Goal: Task Accomplishment & Management: Manage account settings

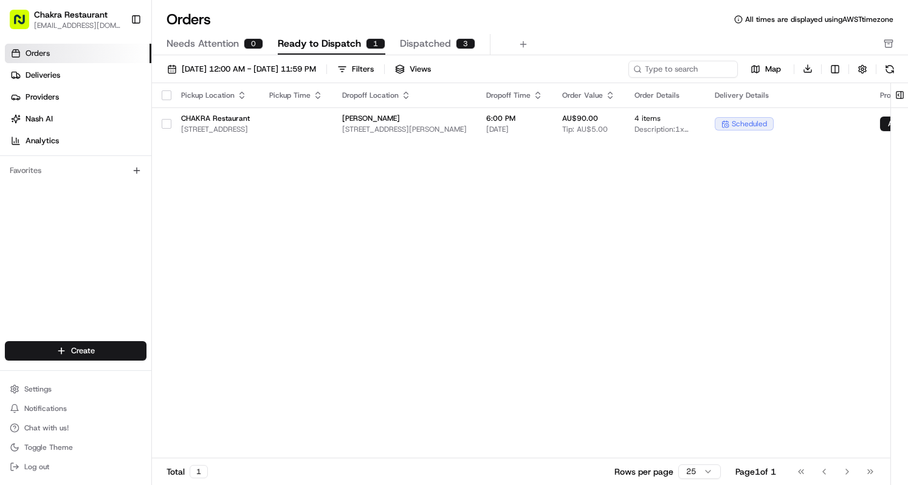
scroll to position [0, 237]
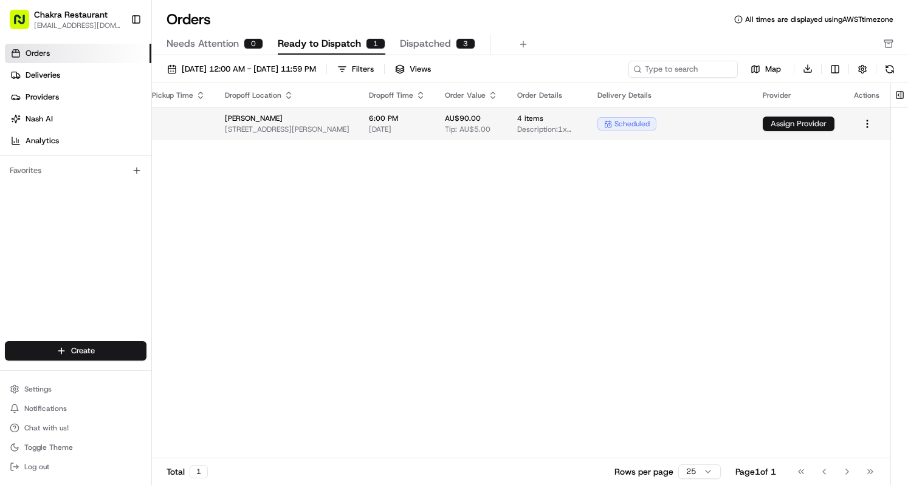
click at [808, 120] on button "Assign Provider" at bounding box center [798, 124] width 72 height 15
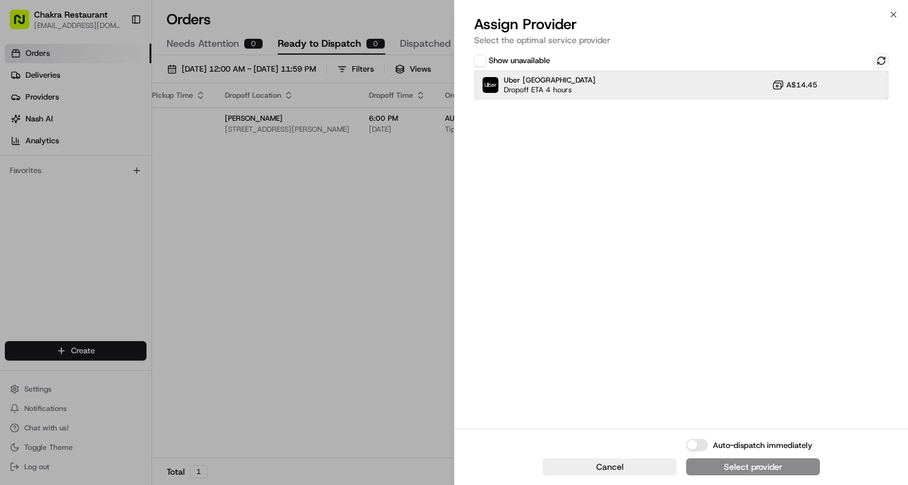
click at [554, 88] on span "Dropoff ETA 4 hours" at bounding box center [546, 90] width 85 height 10
click at [746, 462] on div "Assign Provider" at bounding box center [753, 467] width 60 height 12
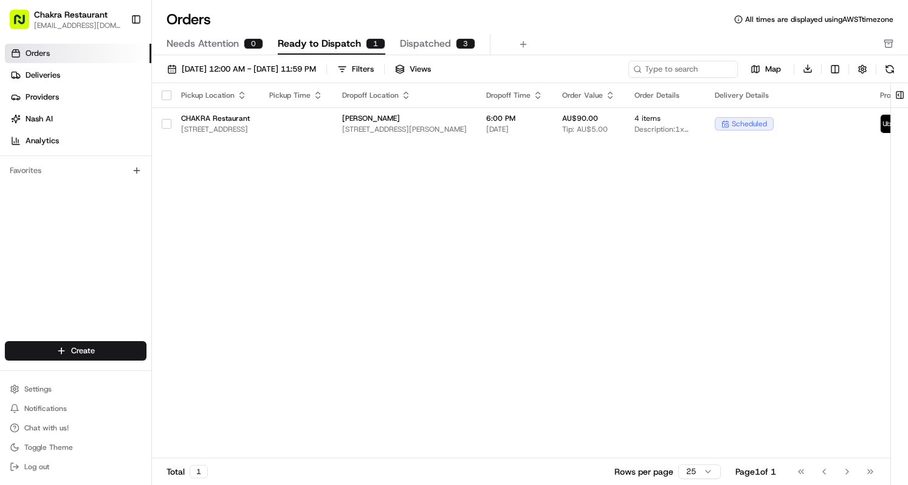
scroll to position [0, 217]
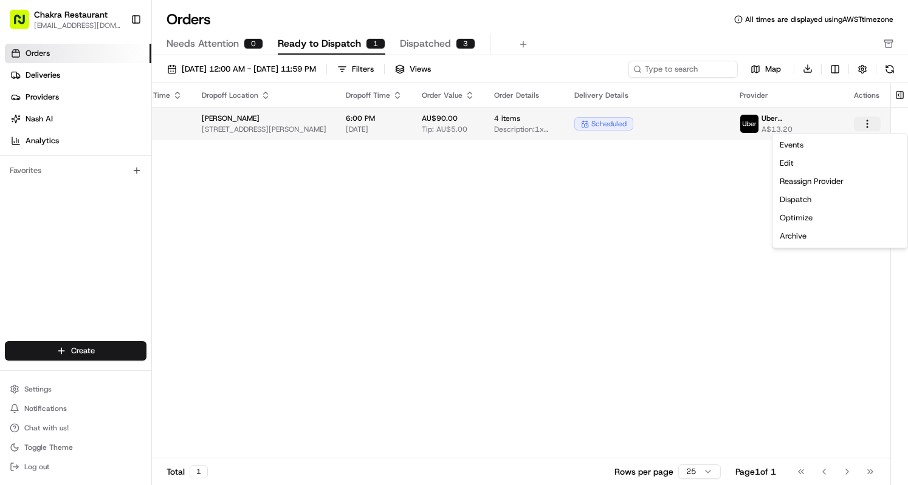
click at [865, 120] on html "Chakra Restaurant [EMAIL_ADDRESS][DOMAIN_NAME] Toggle Sidebar Orders Deliveries…" at bounding box center [454, 242] width 908 height 485
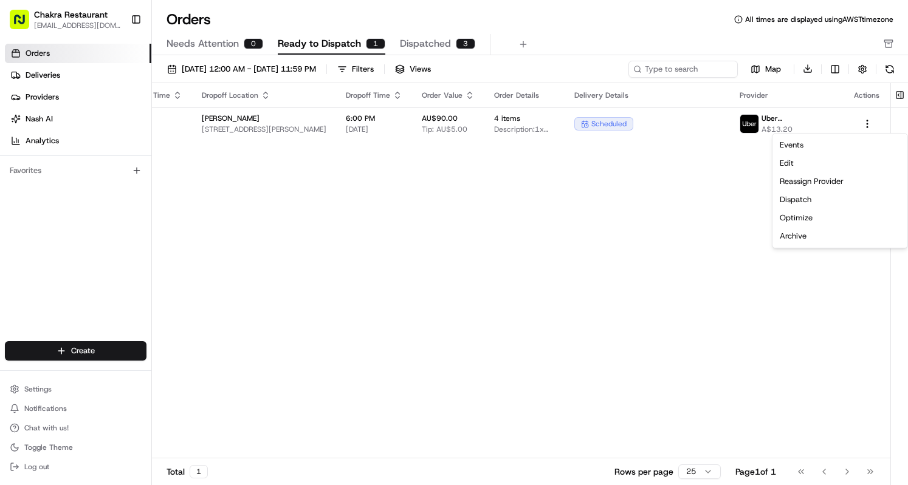
click at [536, 249] on html "Chakra Restaurant [EMAIL_ADDRESS][DOMAIN_NAME] Toggle Sidebar Orders Deliveries…" at bounding box center [454, 242] width 908 height 485
click at [70, 78] on link "Deliveries" at bounding box center [78, 75] width 146 height 19
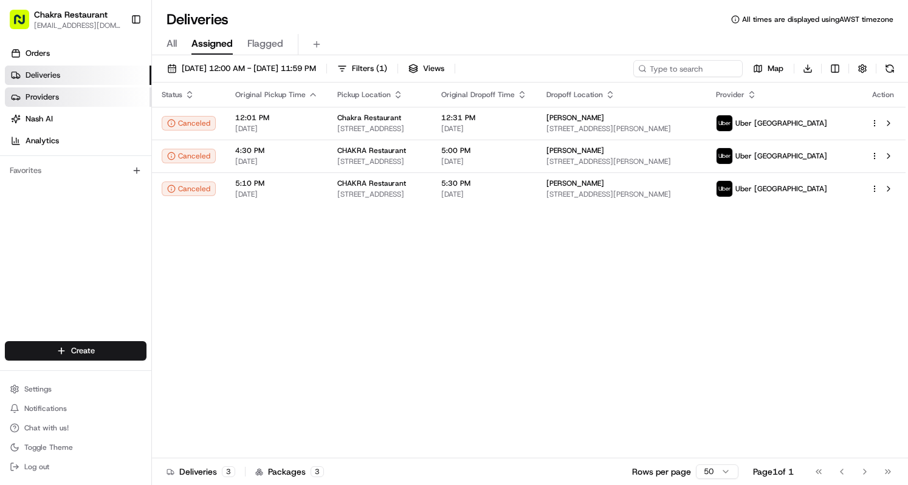
click at [47, 101] on span "Providers" at bounding box center [42, 97] width 33 height 11
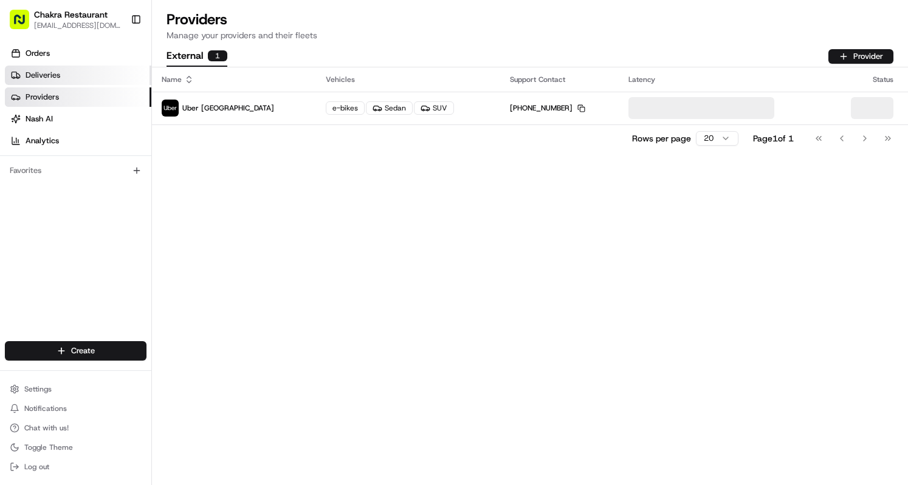
click at [50, 76] on span "Deliveries" at bounding box center [43, 75] width 35 height 11
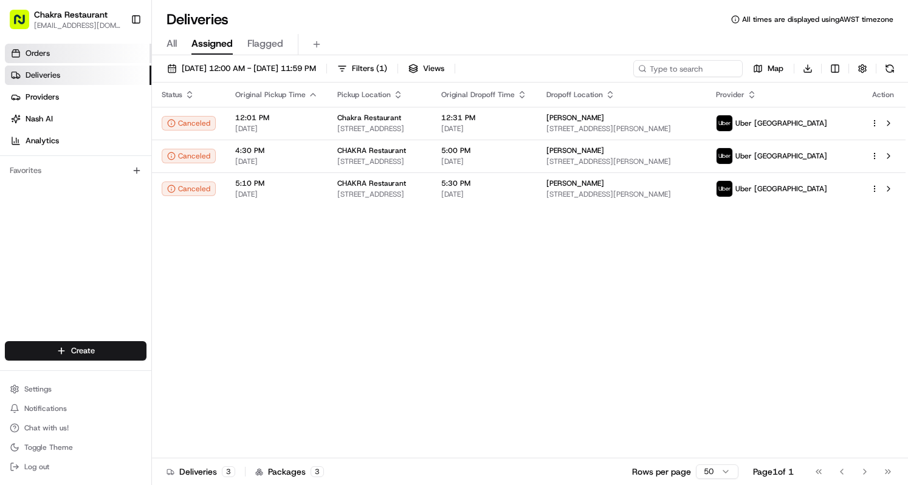
click at [50, 51] on link "Orders" at bounding box center [78, 53] width 146 height 19
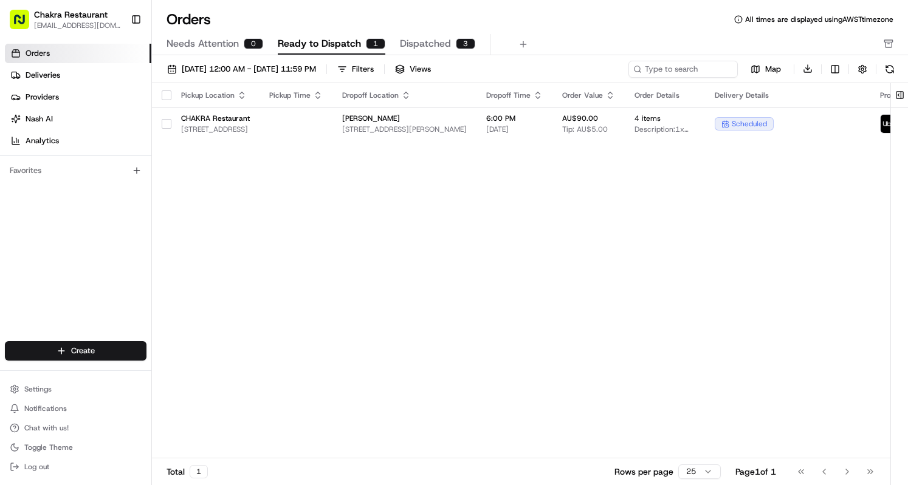
scroll to position [0, 217]
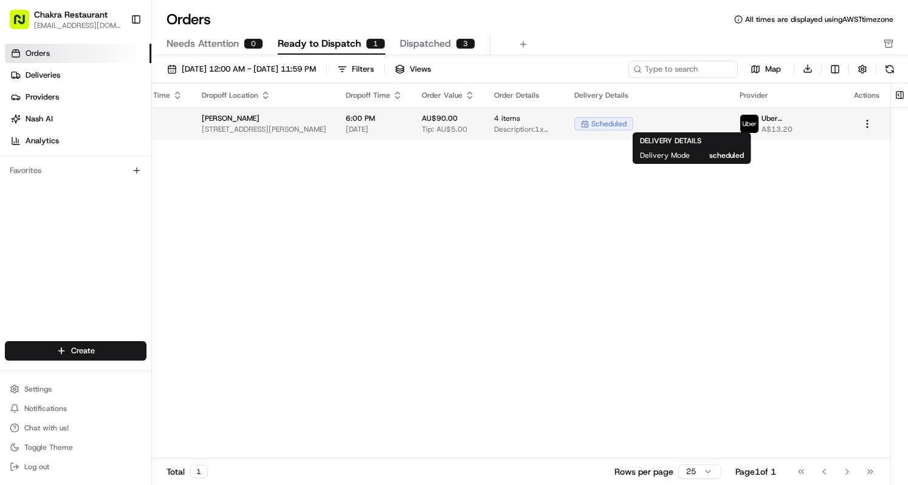
click at [626, 122] on span "scheduled" at bounding box center [608, 124] width 35 height 10
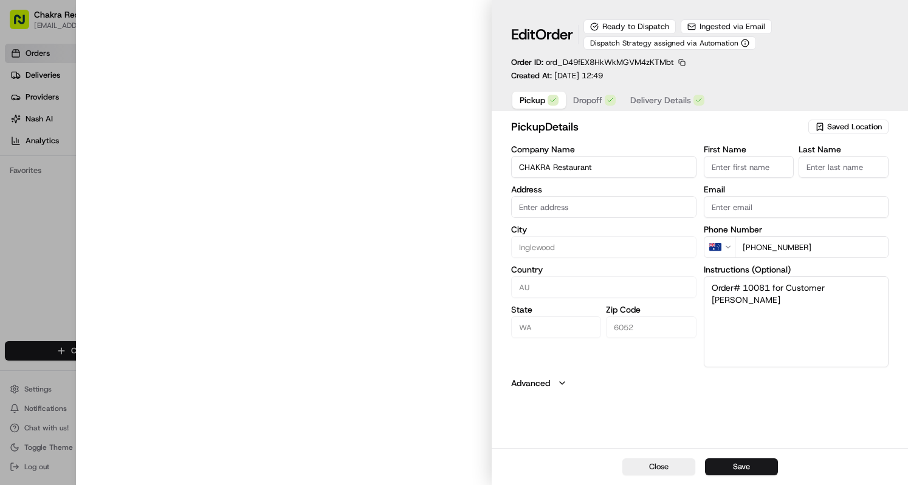
type input "[STREET_ADDRESS]"
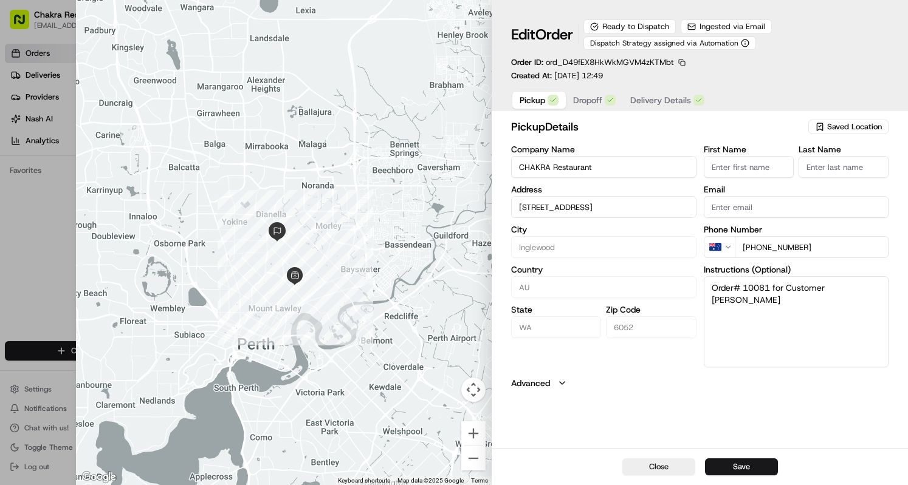
click at [592, 101] on span "Dropoff" at bounding box center [587, 100] width 29 height 12
click at [643, 104] on span "Delivery Details" at bounding box center [660, 100] width 61 height 12
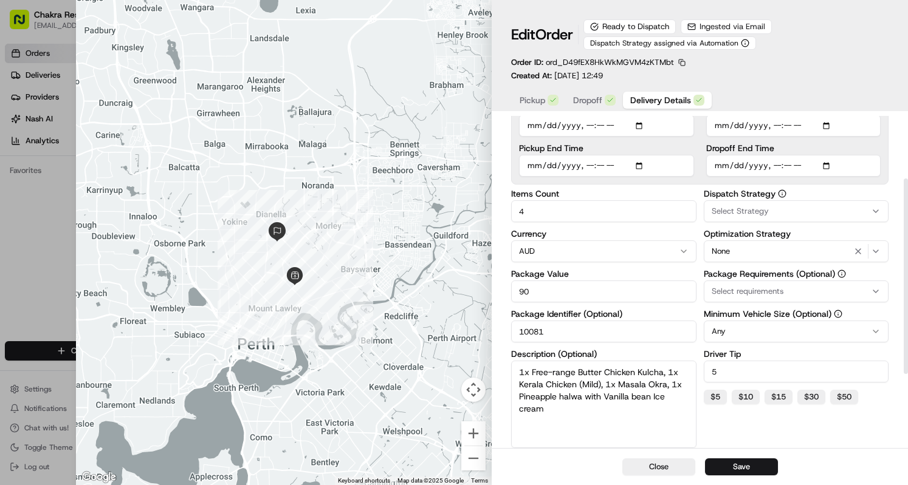
scroll to position [234, 0]
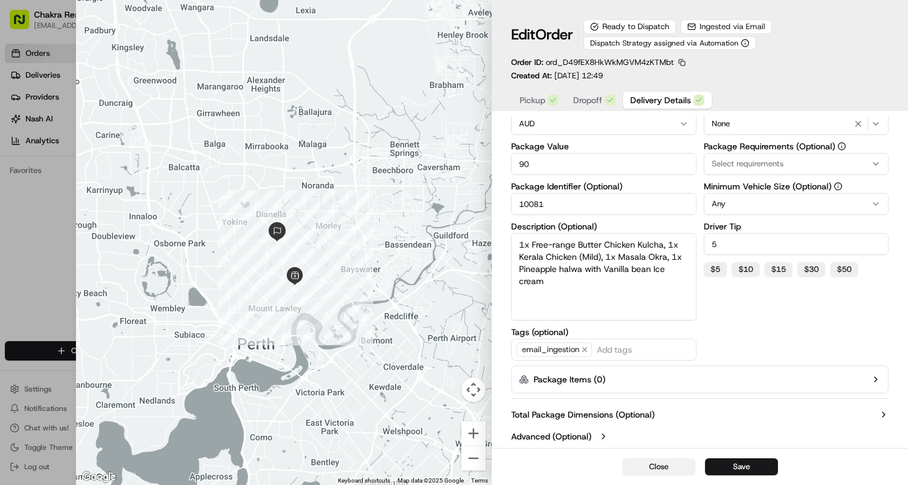
click at [654, 468] on button "Close" at bounding box center [658, 467] width 73 height 17
type input "1"
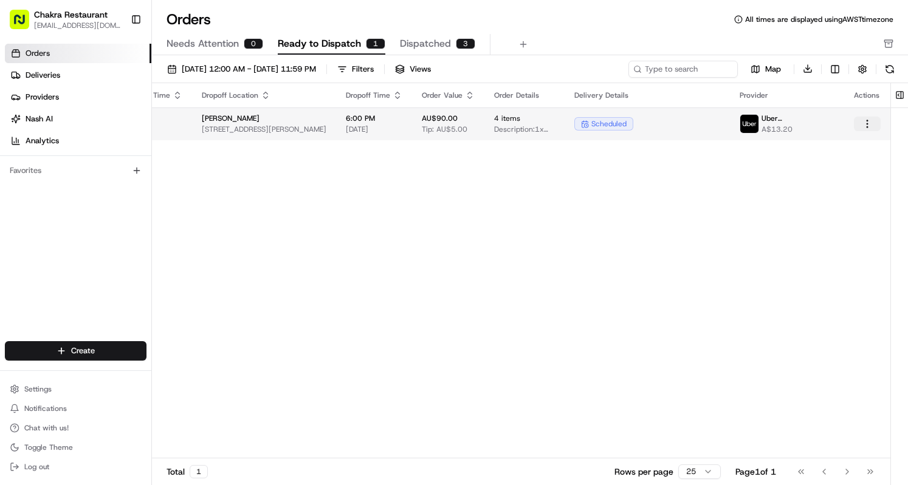
click at [874, 125] on html "Chakra Restaurant [EMAIL_ADDRESS][DOMAIN_NAME] Toggle Sidebar Orders Deliveries…" at bounding box center [454, 242] width 908 height 485
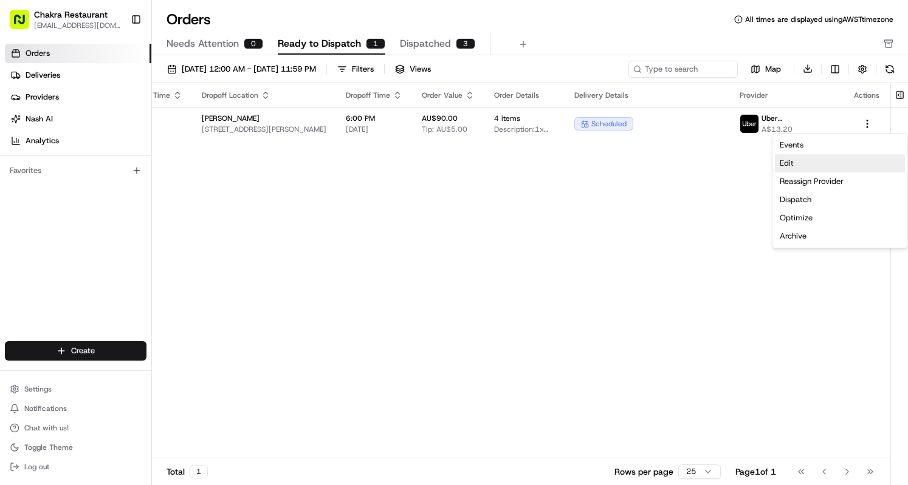
click at [801, 164] on div "Edit" at bounding box center [840, 163] width 130 height 18
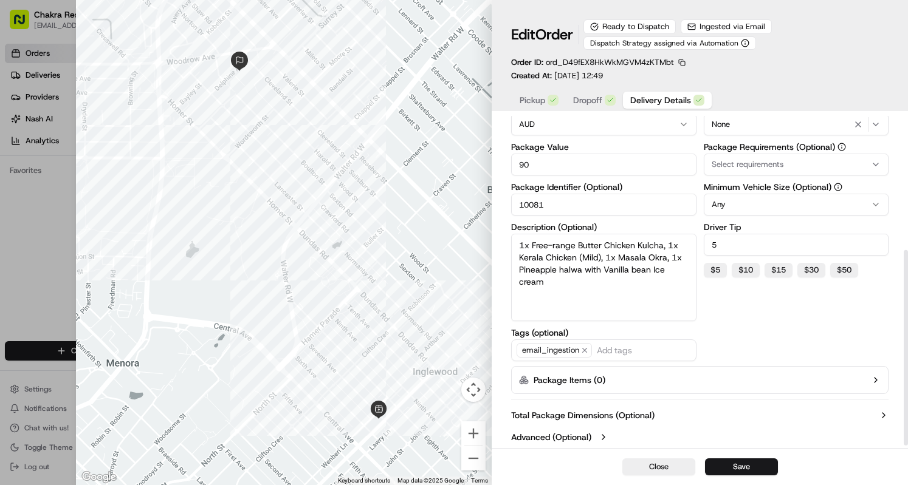
scroll to position [234, 0]
click at [665, 470] on button "Close" at bounding box center [658, 467] width 73 height 17
type input "1"
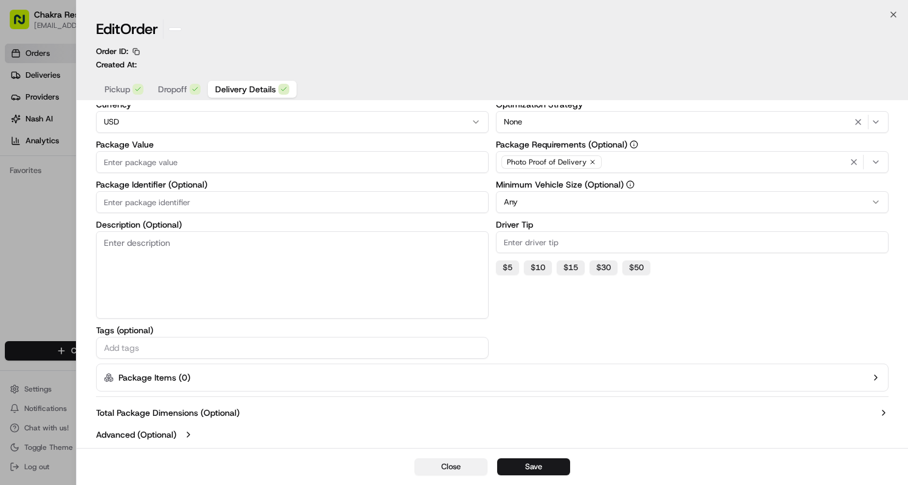
scroll to position [98, 0]
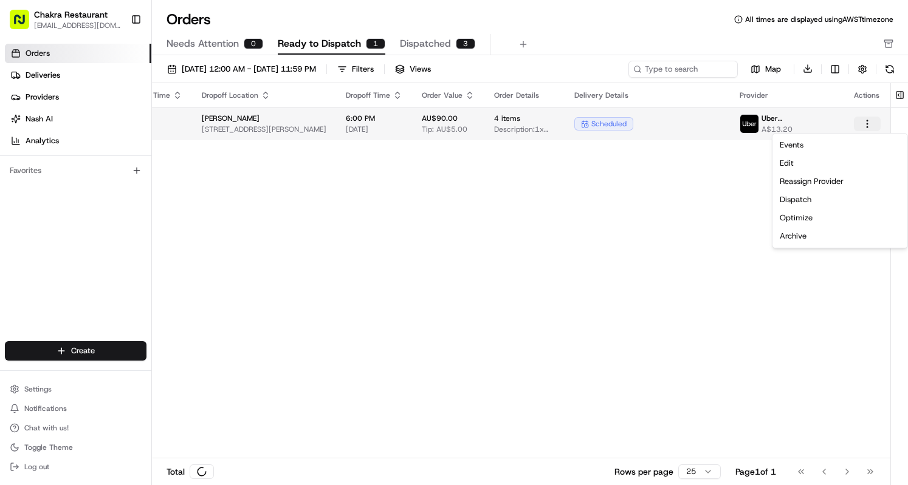
click at [868, 124] on button "button" at bounding box center [867, 124] width 27 height 15
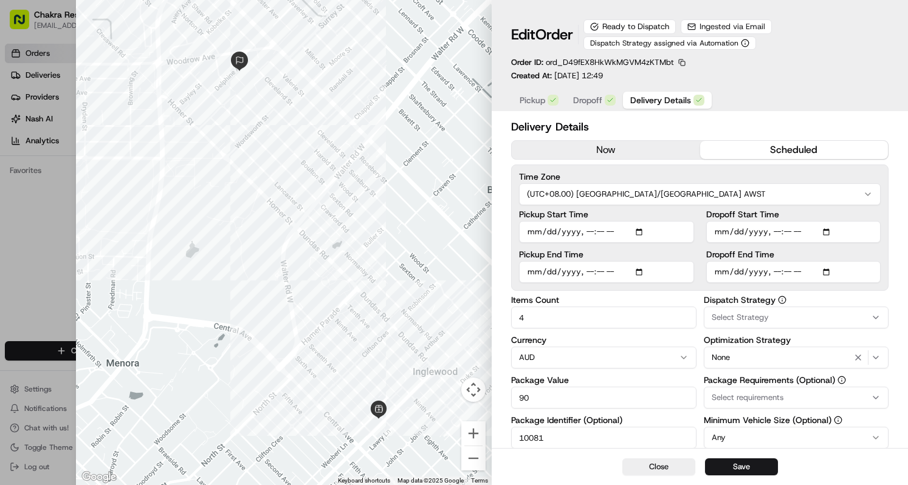
scroll to position [234, 0]
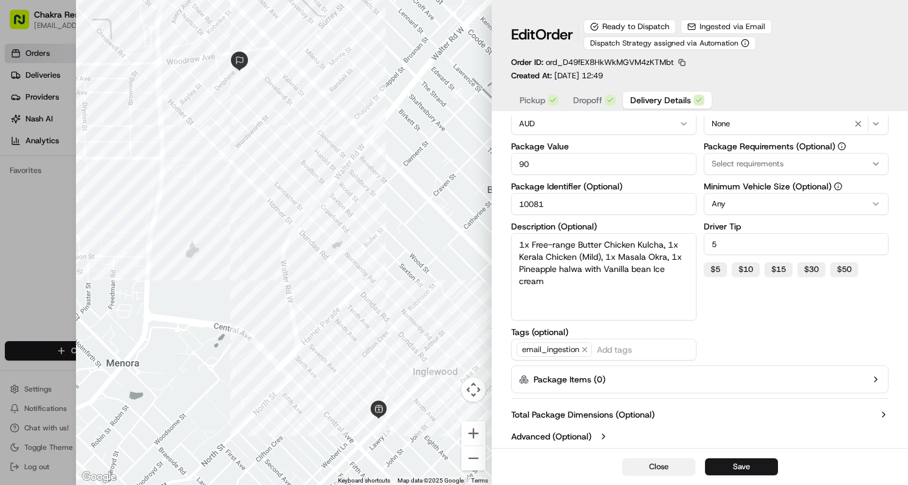
click at [670, 471] on button "Close" at bounding box center [658, 467] width 73 height 17
type input "1"
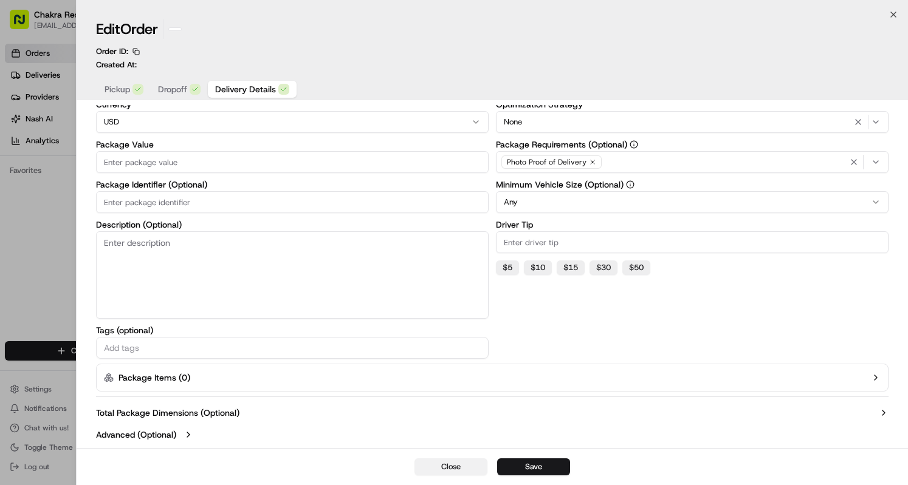
scroll to position [98, 0]
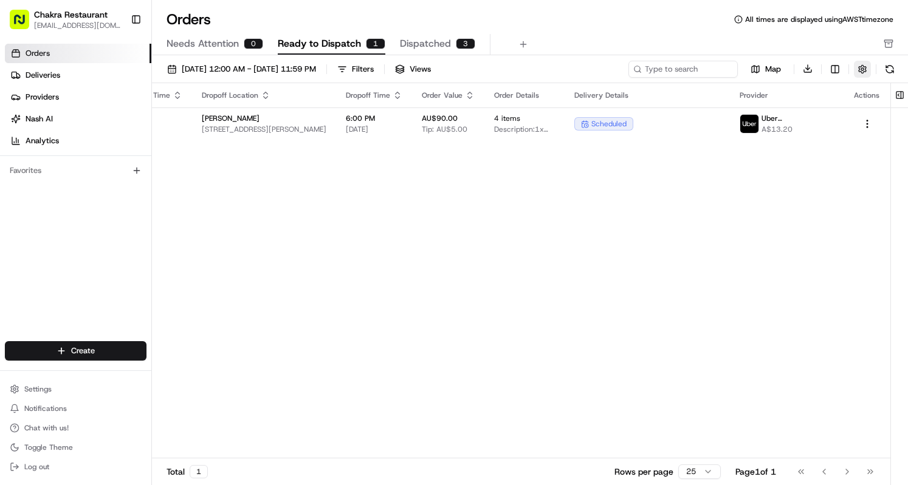
click at [864, 65] on button "button" at bounding box center [862, 69] width 17 height 17
click at [611, 312] on div "Pickup Location Pickup Time Dropoff Location Dropoff Time Order Value Order Det…" at bounding box center [451, 271] width 879 height 376
click at [71, 77] on link "Deliveries" at bounding box center [78, 75] width 146 height 19
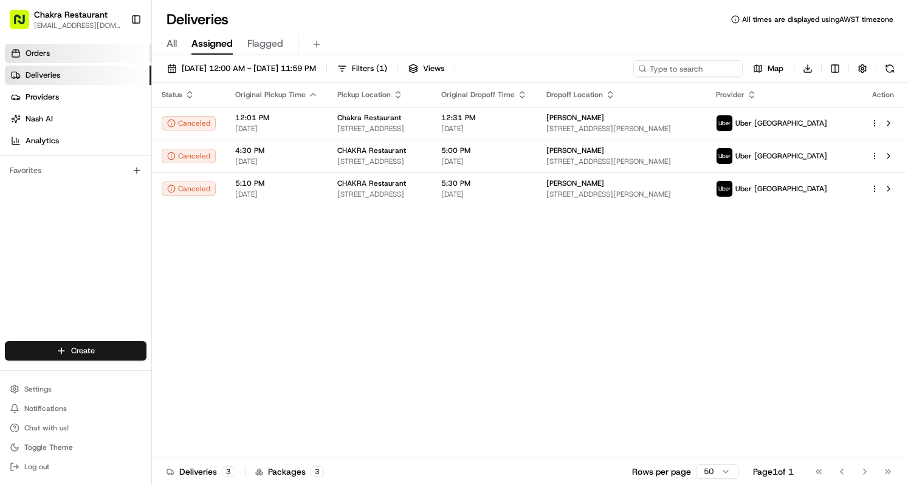
click at [59, 53] on link "Orders" at bounding box center [78, 53] width 146 height 19
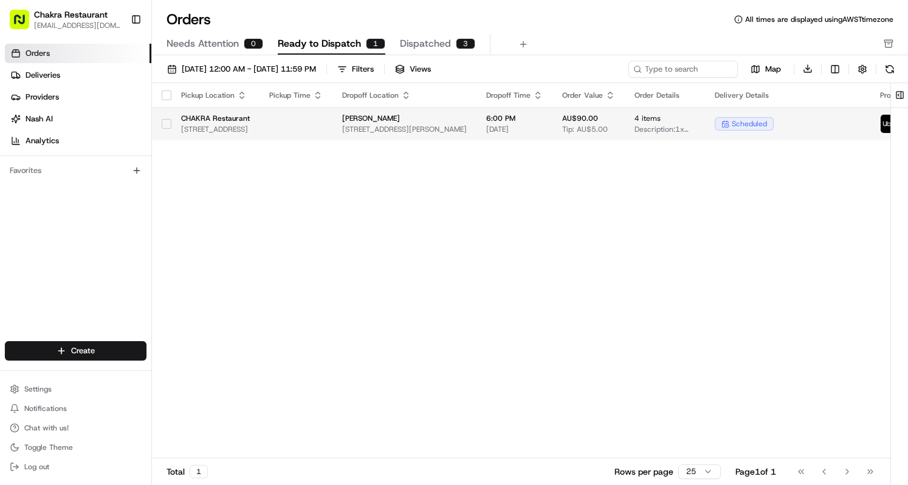
click at [323, 123] on div at bounding box center [295, 123] width 53 height 1
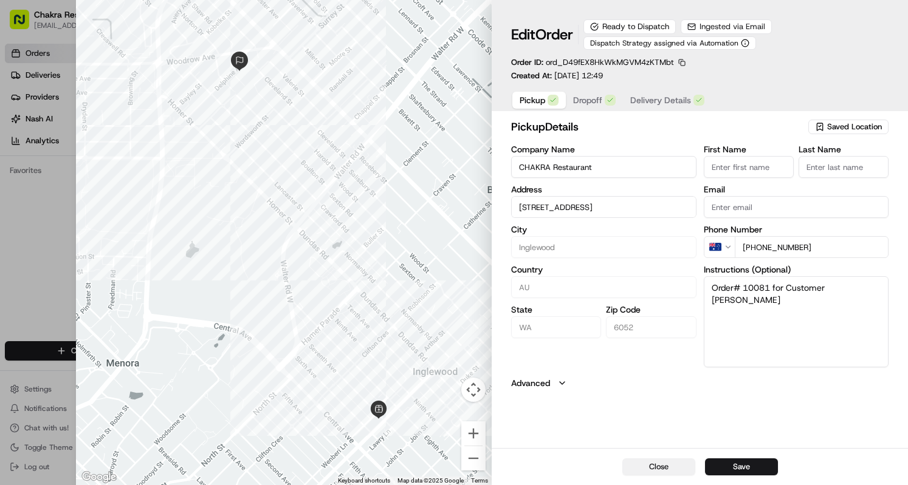
click at [671, 467] on button "Close" at bounding box center [658, 467] width 73 height 17
type input "+1"
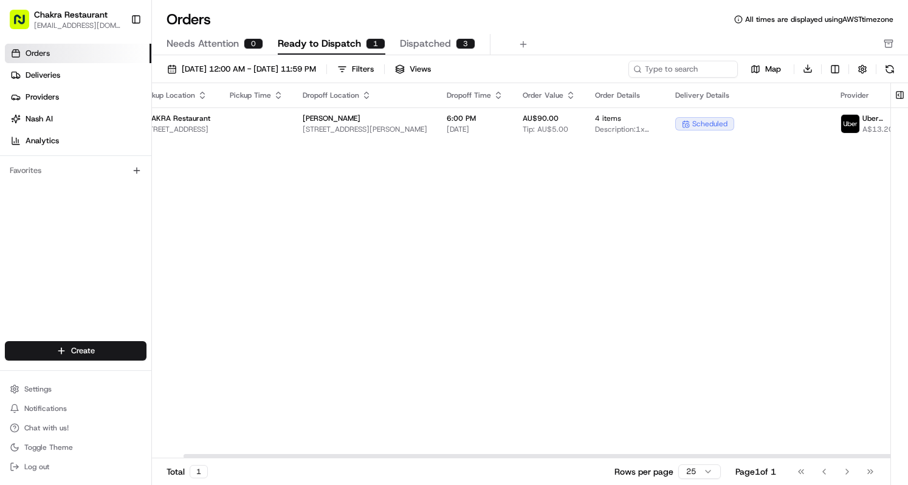
scroll to position [0, 40]
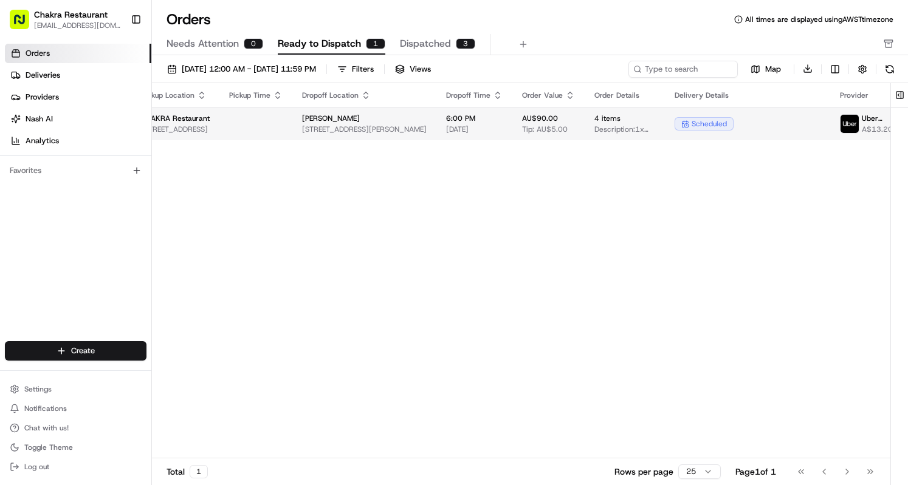
click at [210, 131] on span "[STREET_ADDRESS]" at bounding box center [175, 130] width 69 height 10
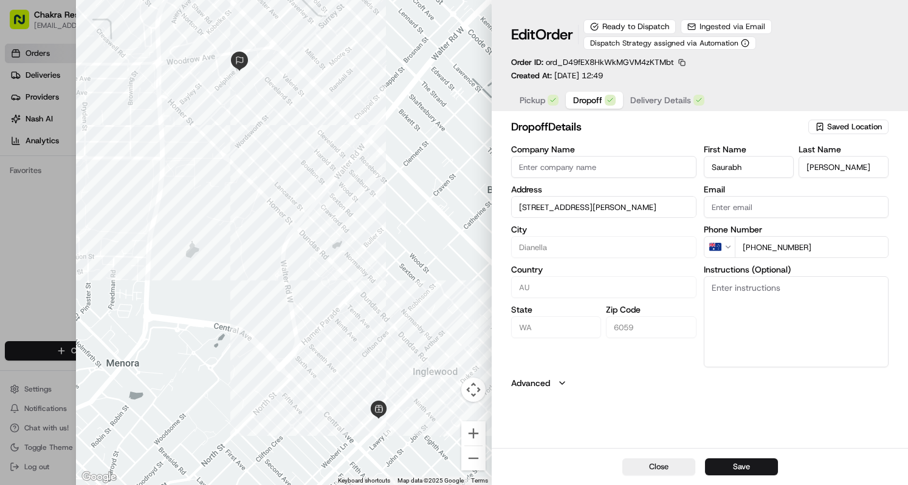
click at [587, 106] on button "Dropoff" at bounding box center [594, 100] width 57 height 17
click at [654, 106] on span "Delivery Details" at bounding box center [660, 100] width 61 height 12
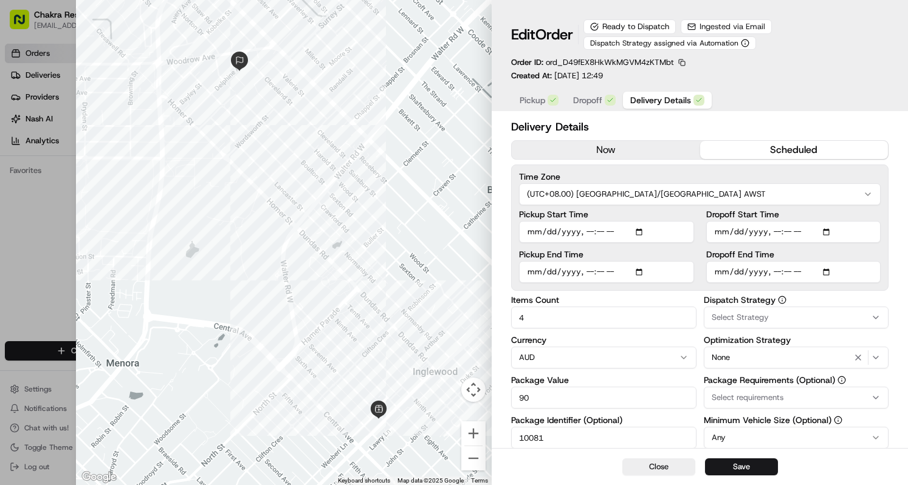
click at [865, 315] on div "Select Strategy" at bounding box center [796, 317] width 179 height 11
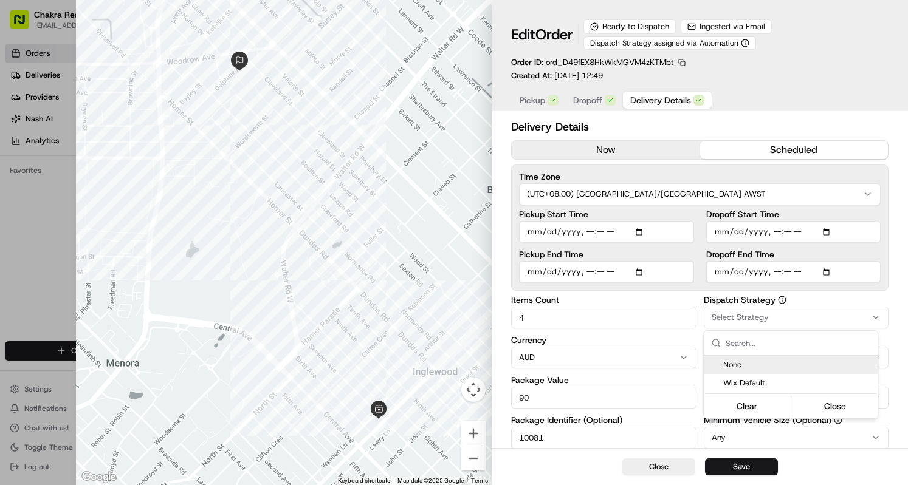
click at [865, 315] on body "Chakra Restaurant [EMAIL_ADDRESS][DOMAIN_NAME] Toggle Sidebar Orders Deliveries…" at bounding box center [454, 242] width 908 height 485
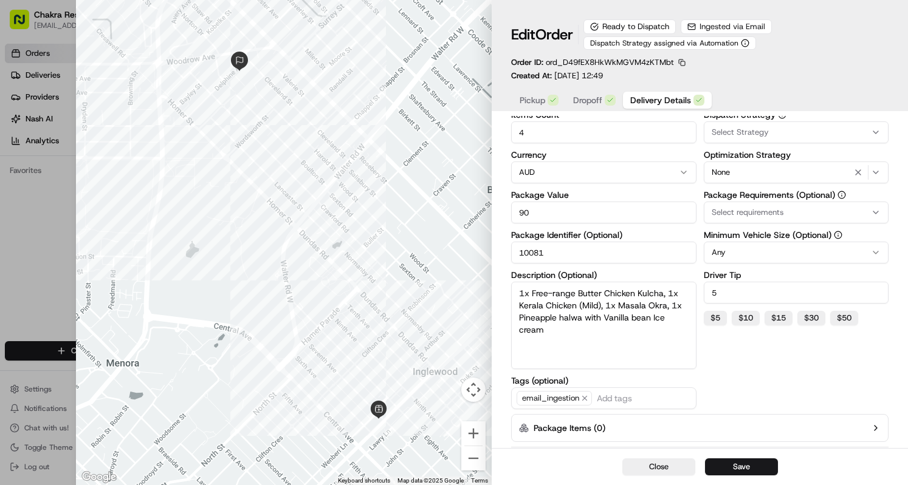
scroll to position [234, 0]
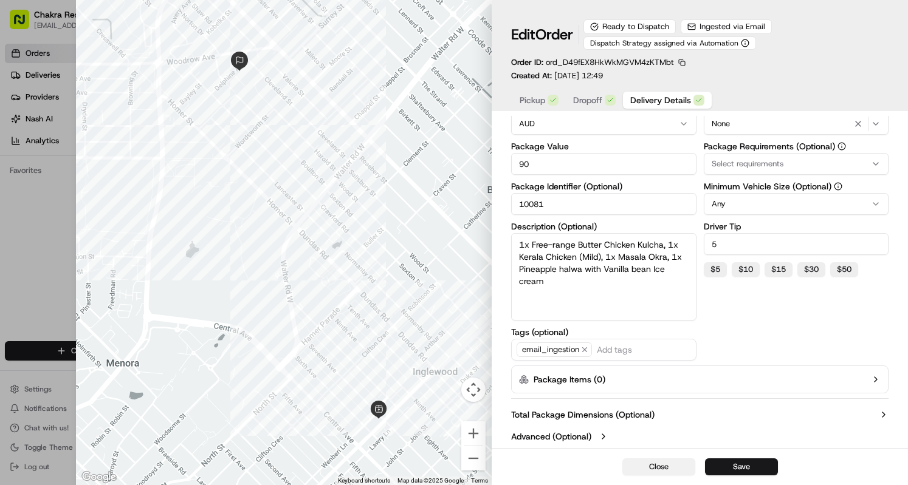
click at [635, 468] on button "Close" at bounding box center [658, 467] width 73 height 17
type input "1"
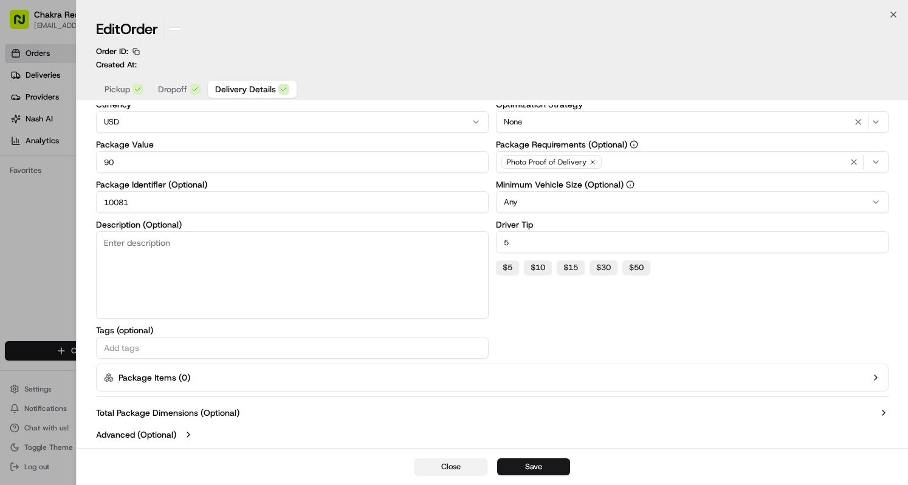
scroll to position [98, 0]
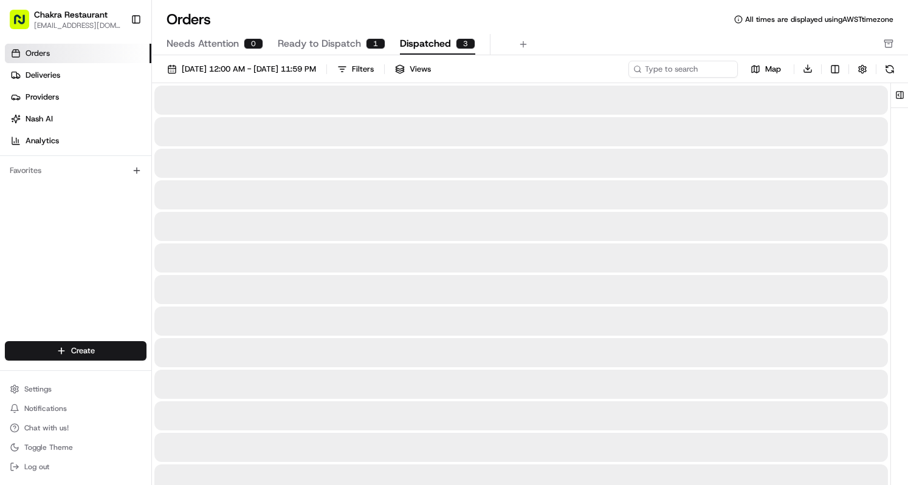
click at [437, 44] on span "Dispatched" at bounding box center [425, 43] width 51 height 15
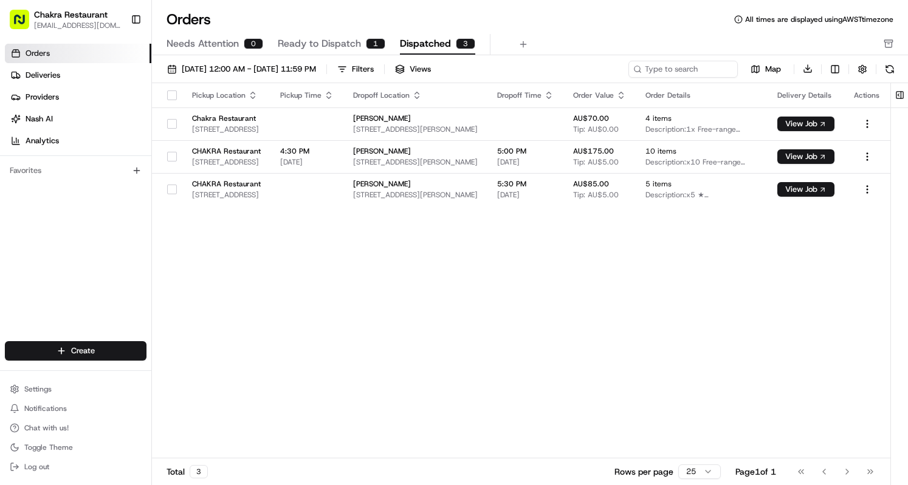
click at [339, 39] on span "Ready to Dispatch" at bounding box center [319, 43] width 83 height 15
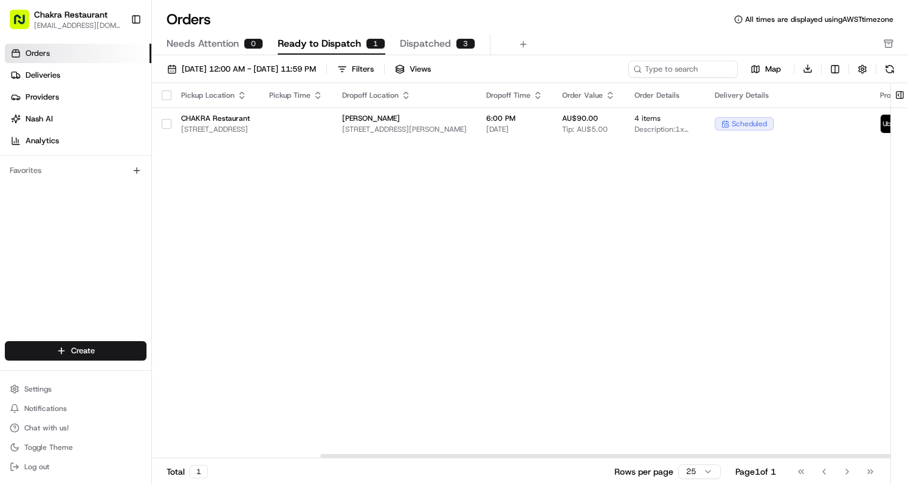
scroll to position [0, 217]
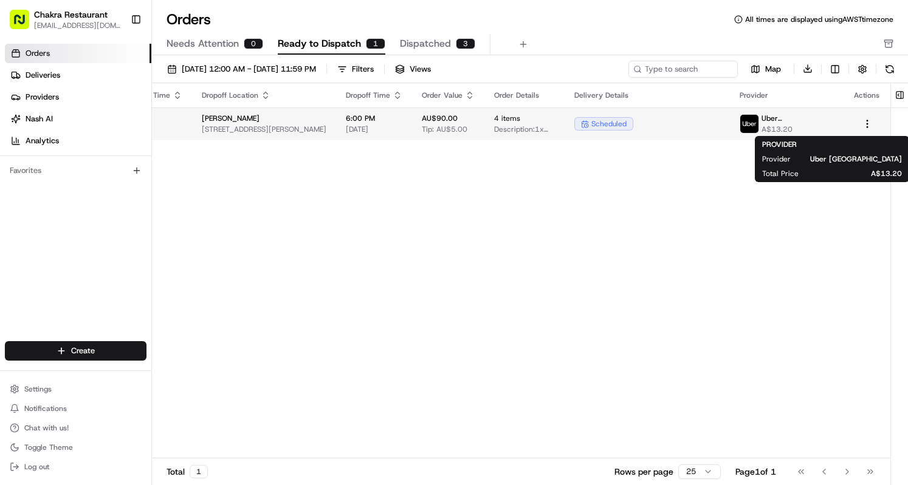
click at [818, 126] on span "A$13.20" at bounding box center [797, 130] width 73 height 10
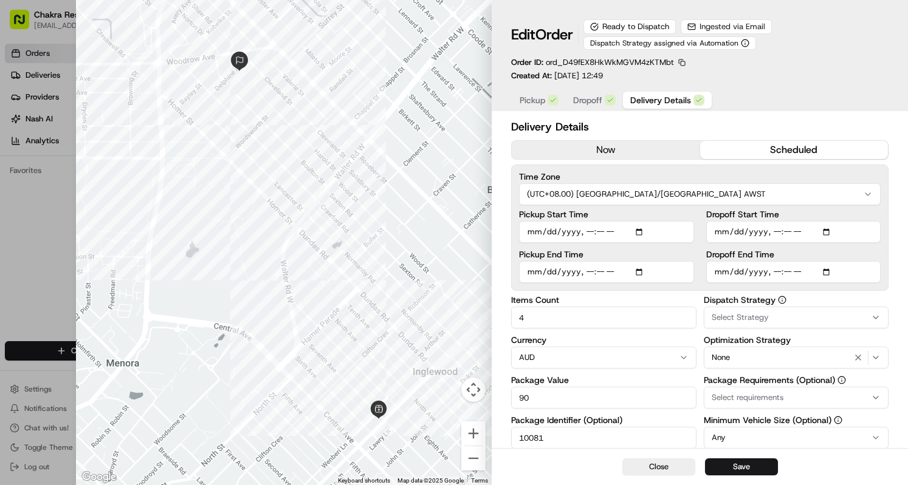
click at [654, 152] on button "now" at bounding box center [606, 150] width 188 height 18
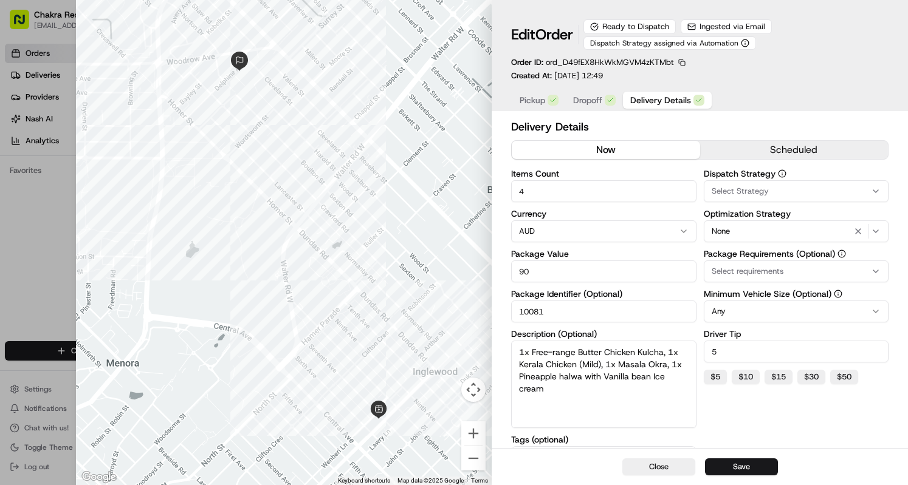
click at [736, 145] on button "scheduled" at bounding box center [794, 150] width 188 height 18
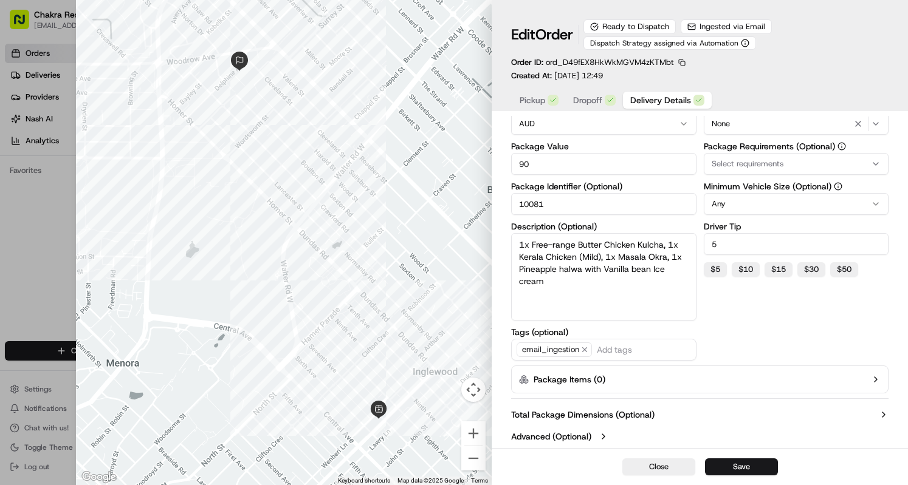
scroll to position [0, 0]
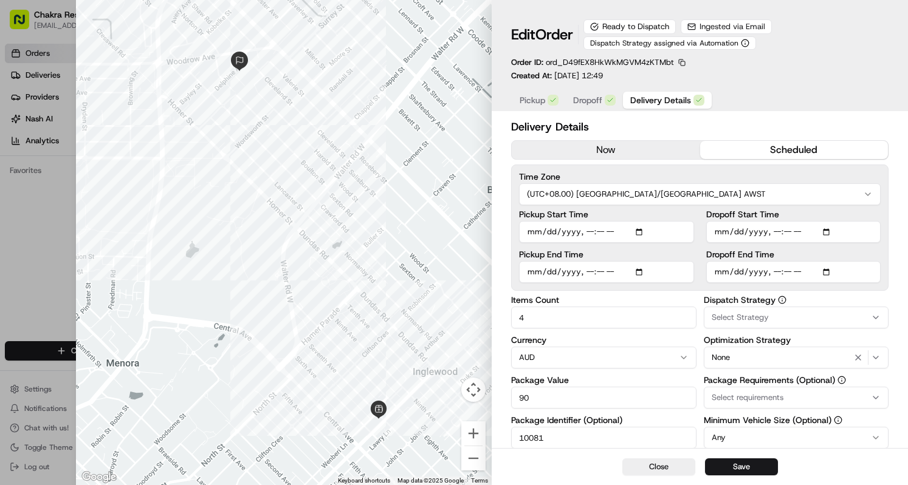
click at [587, 156] on button "now" at bounding box center [606, 150] width 188 height 18
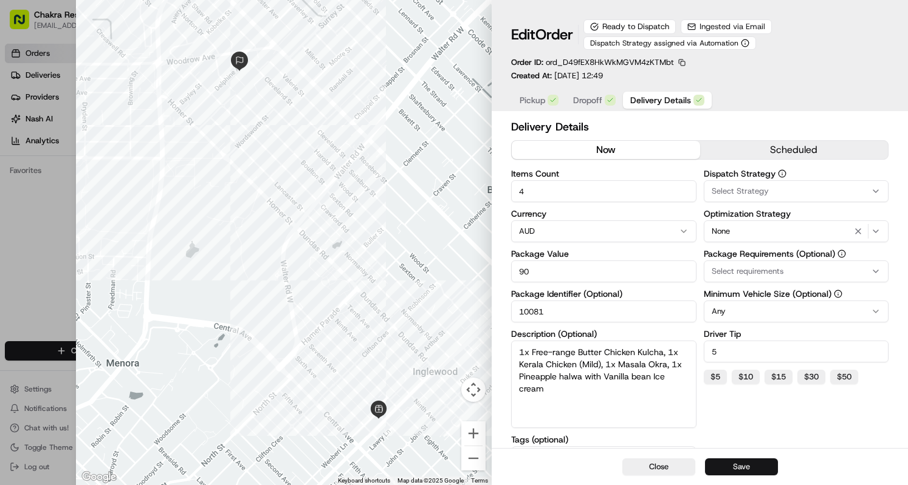
click at [736, 468] on button "Save" at bounding box center [741, 467] width 73 height 17
type input "1"
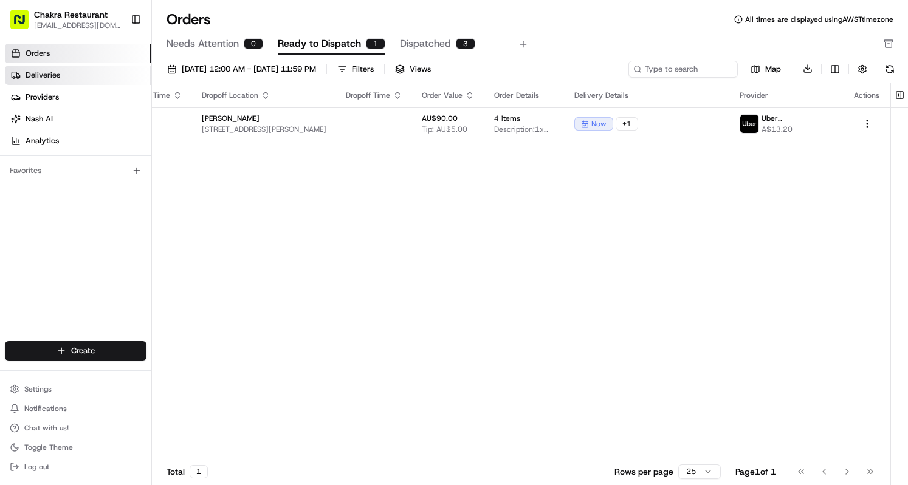
click at [58, 74] on span "Deliveries" at bounding box center [43, 75] width 35 height 11
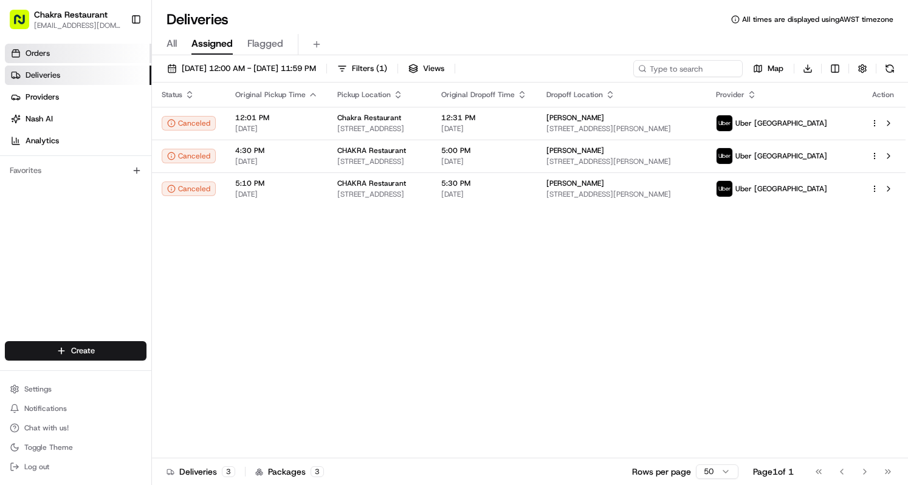
click at [61, 55] on link "Orders" at bounding box center [78, 53] width 146 height 19
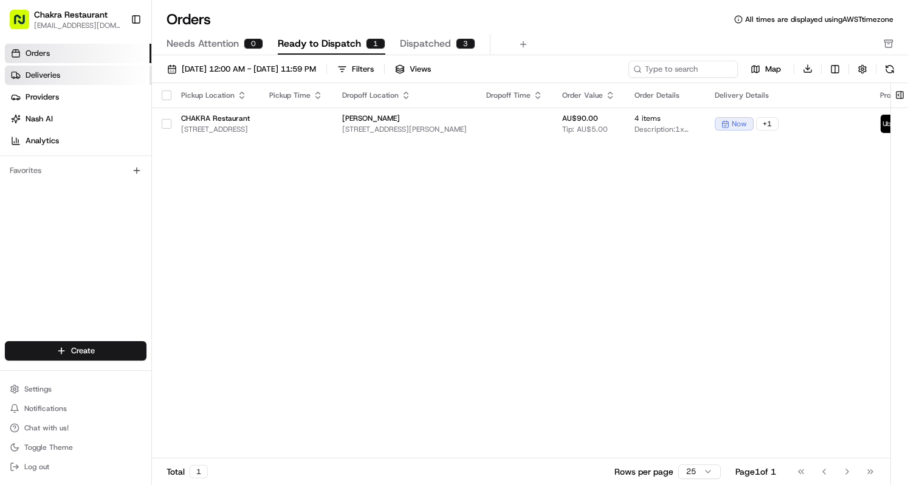
click at [64, 78] on link "Deliveries" at bounding box center [78, 75] width 146 height 19
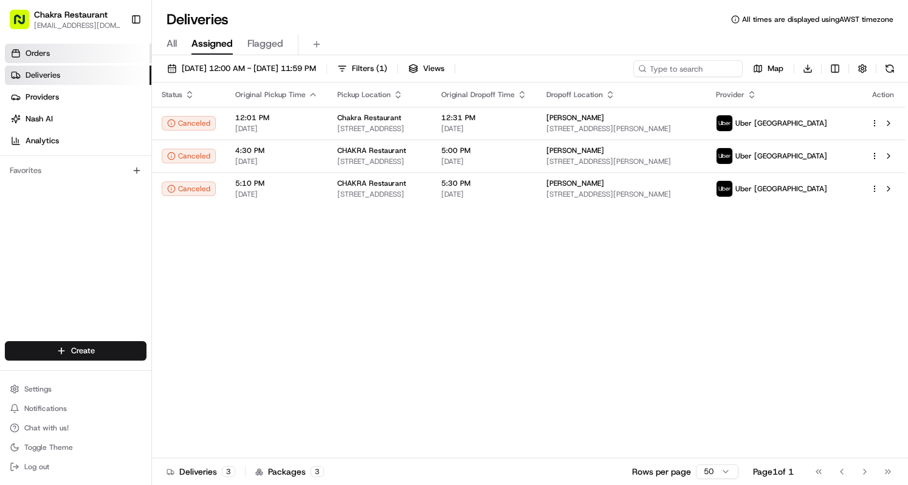
click at [60, 53] on link "Orders" at bounding box center [78, 53] width 146 height 19
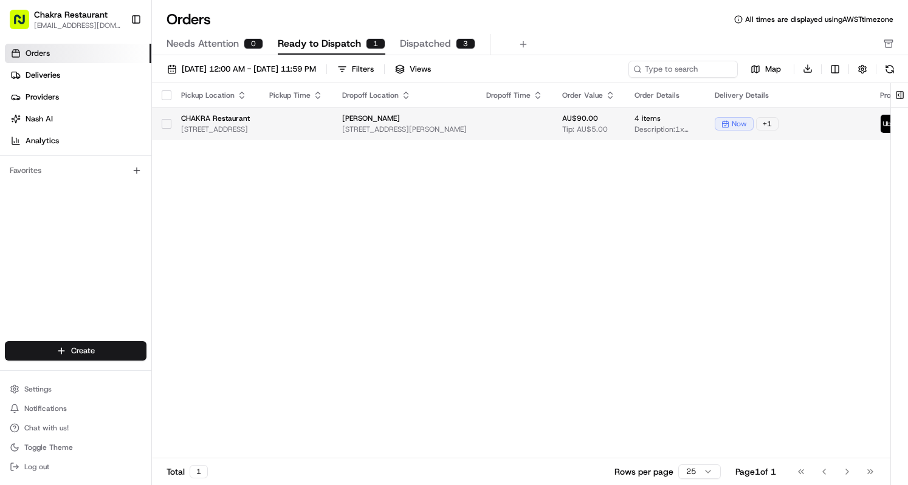
click at [729, 124] on icon at bounding box center [725, 124] width 8 height 8
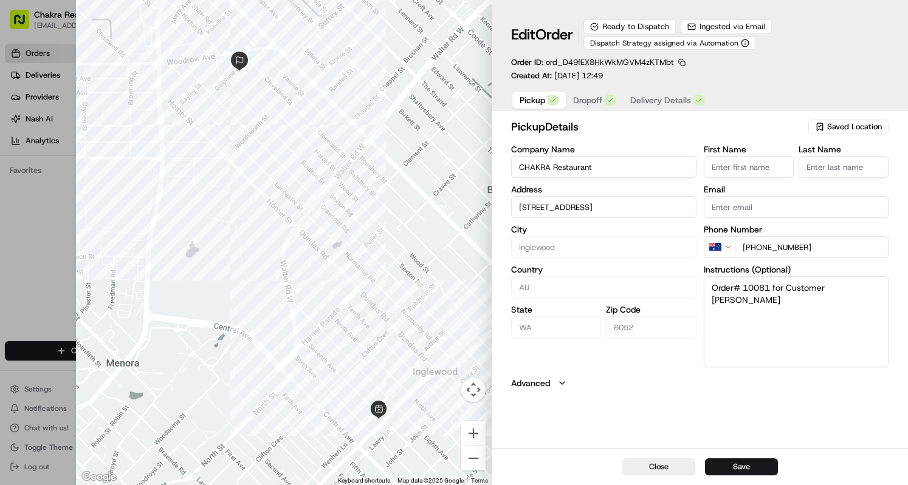
click at [659, 106] on span "Delivery Details" at bounding box center [660, 100] width 61 height 12
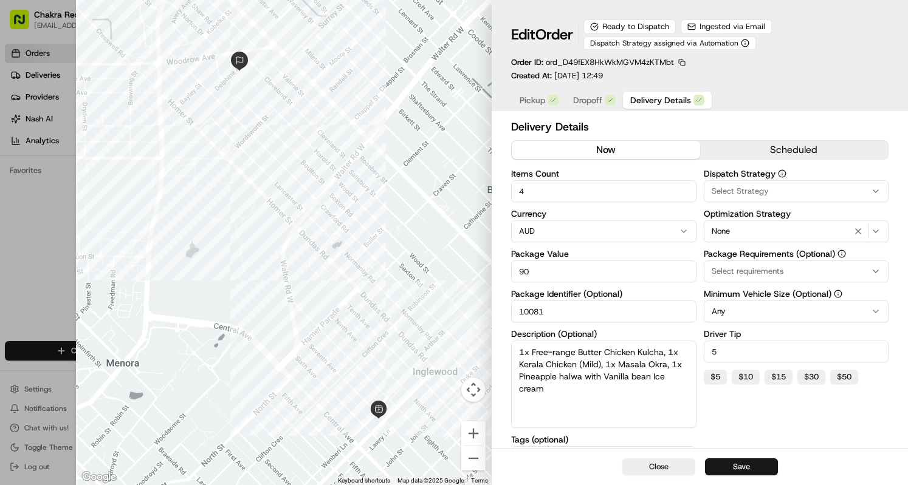
click at [735, 146] on button "scheduled" at bounding box center [794, 150] width 188 height 18
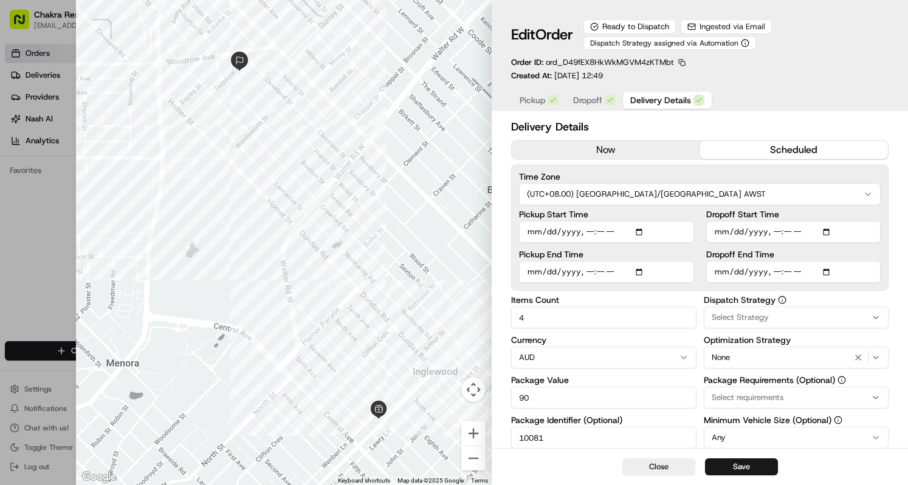
click at [827, 273] on input "Dropoff End Time" at bounding box center [793, 272] width 174 height 22
type input "[DATE]T18:15"
click at [750, 467] on button "Save" at bounding box center [741, 467] width 73 height 17
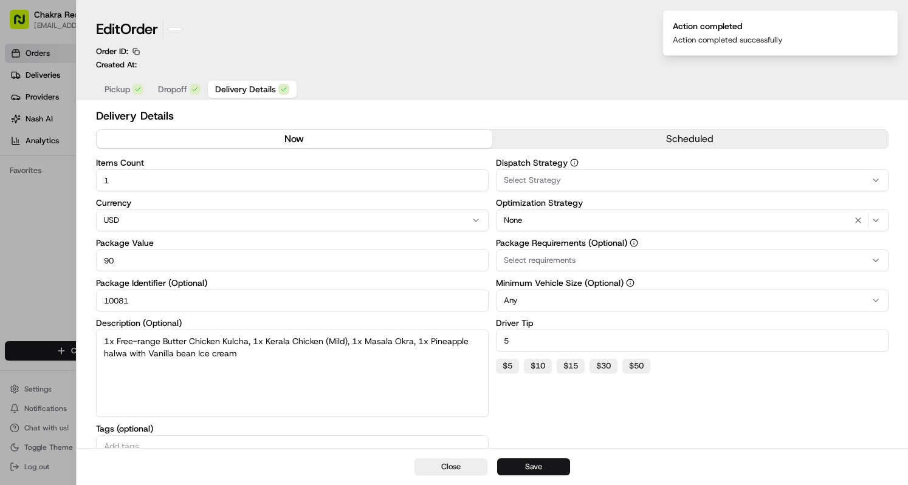
type input "1"
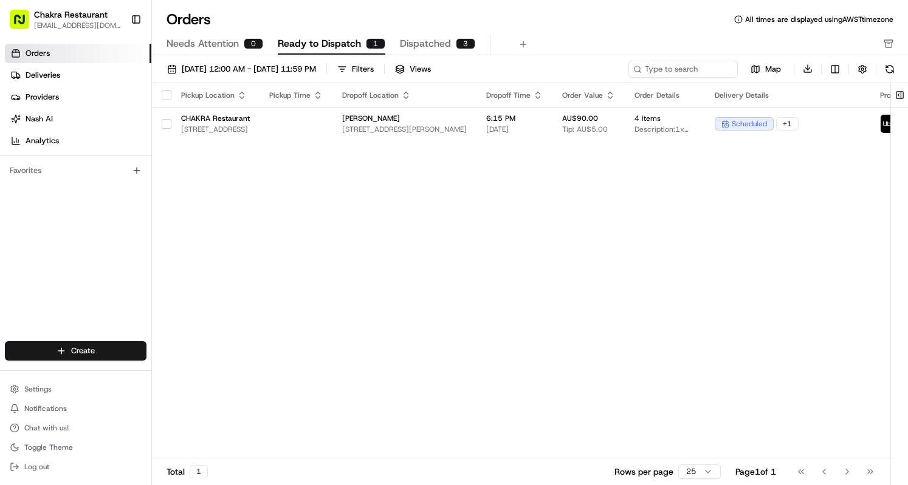
scroll to position [0, 217]
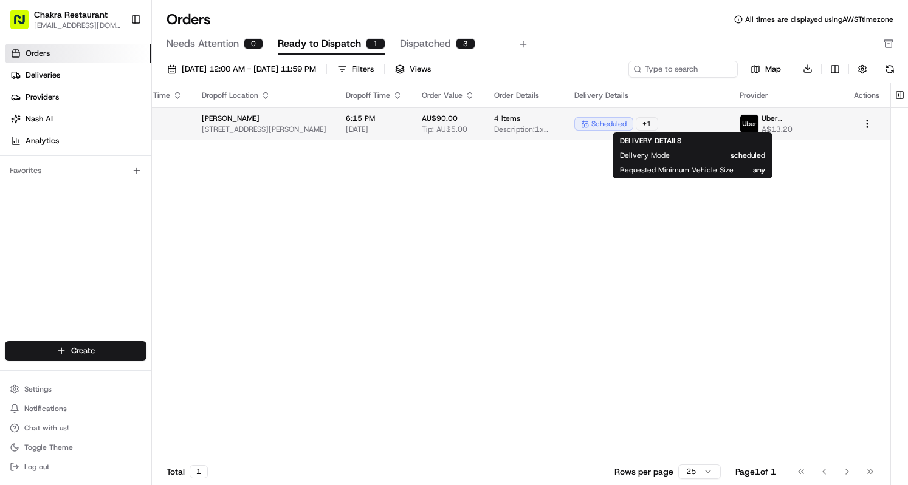
click at [658, 126] on div "+ 1" at bounding box center [646, 123] width 22 height 13
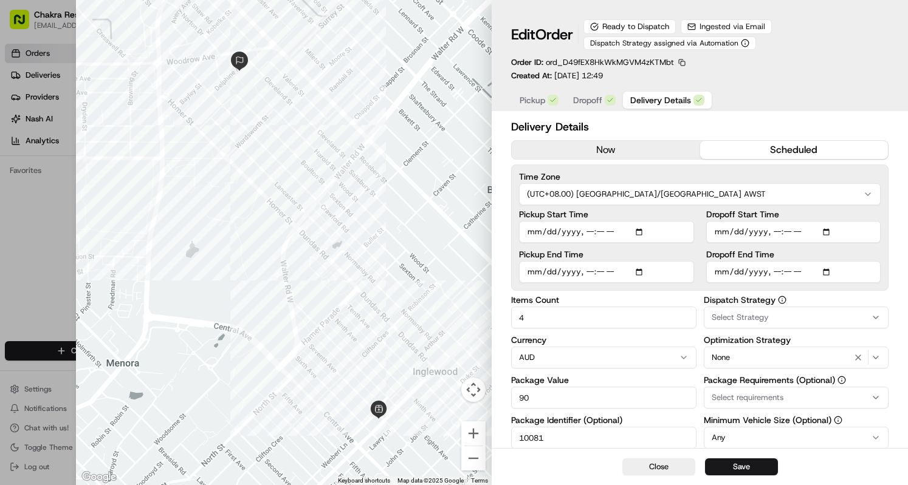
scroll to position [234, 0]
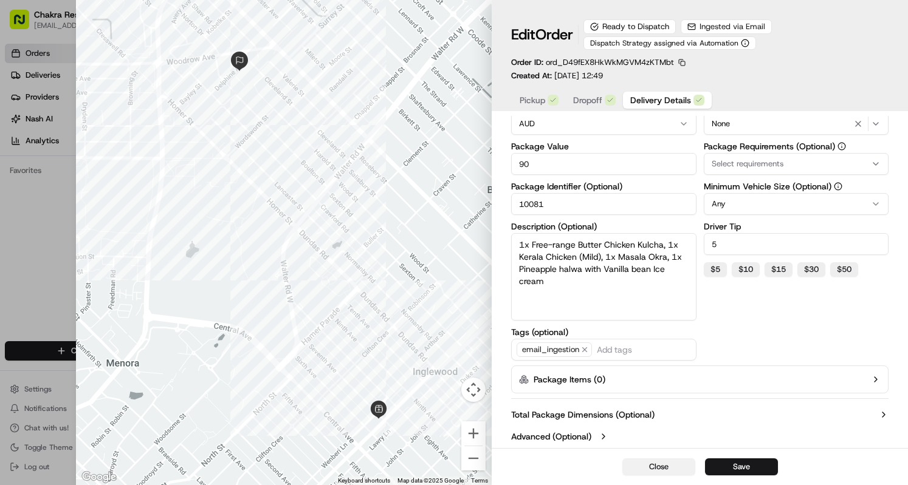
click at [676, 470] on button "Close" at bounding box center [658, 467] width 73 height 17
type input "1"
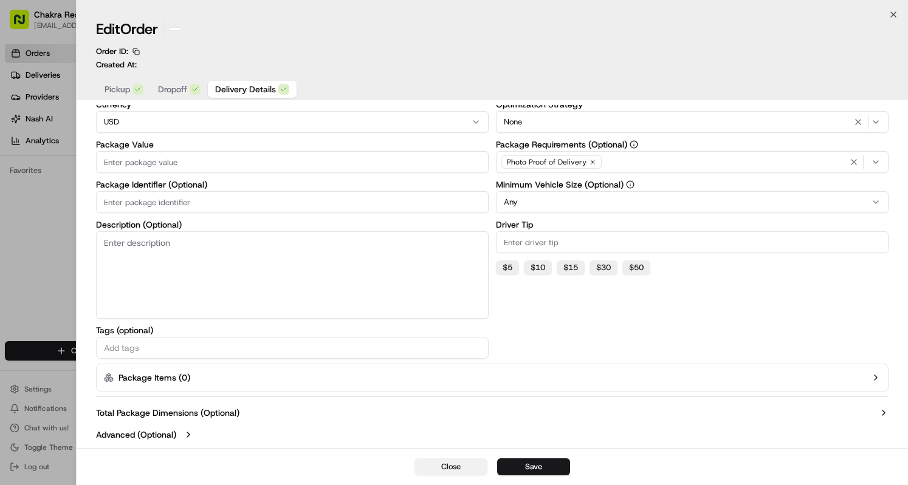
scroll to position [98, 0]
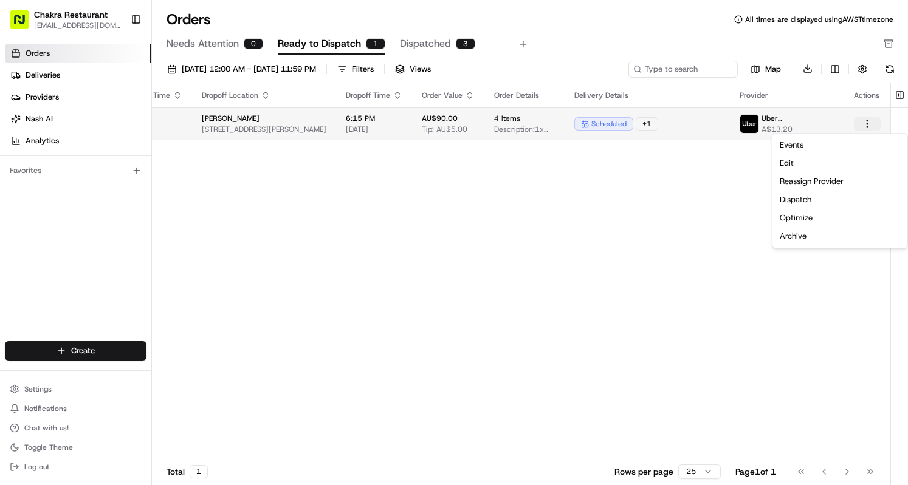
click at [865, 121] on html "Chakra Restaurant [EMAIL_ADDRESS][DOMAIN_NAME] Toggle Sidebar Orders Deliveries…" at bounding box center [454, 242] width 908 height 485
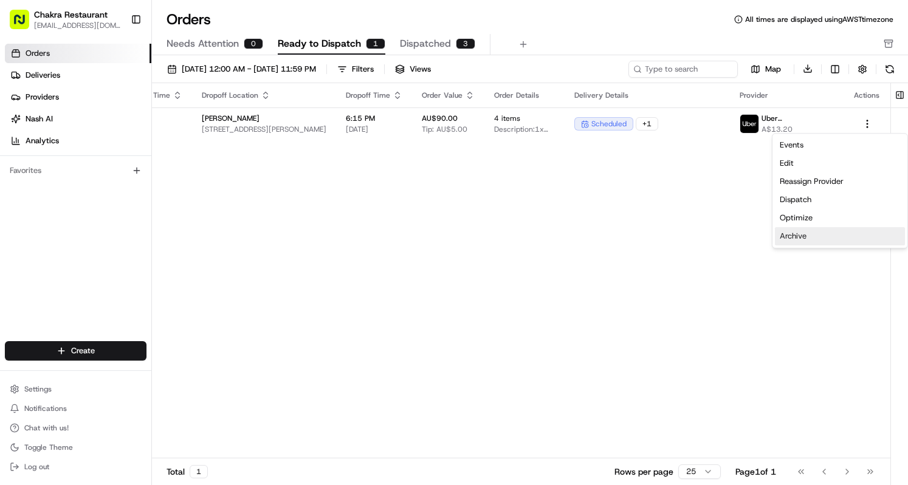
click at [810, 240] on div "Archive" at bounding box center [840, 236] width 130 height 18
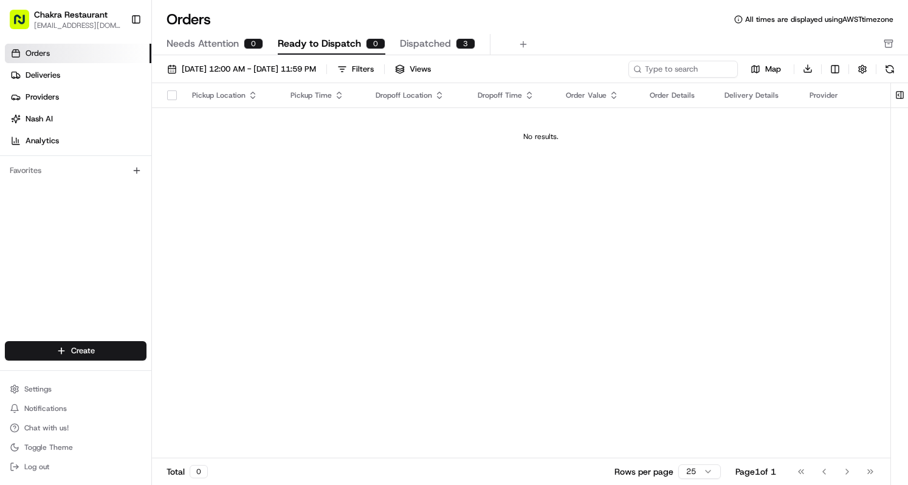
click at [83, 53] on link "Orders" at bounding box center [78, 53] width 146 height 19
click at [344, 45] on span "Ready to Dispatch" at bounding box center [319, 43] width 83 height 15
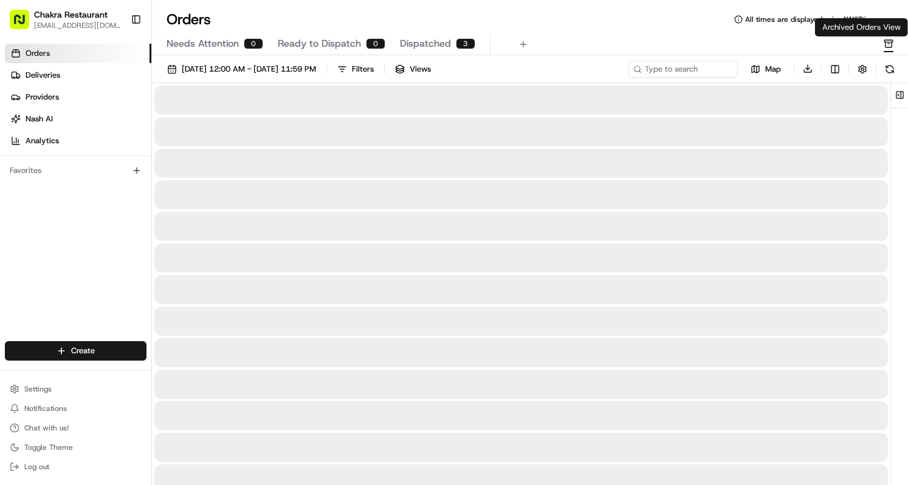
click at [886, 46] on icon "button" at bounding box center [888, 44] width 10 height 10
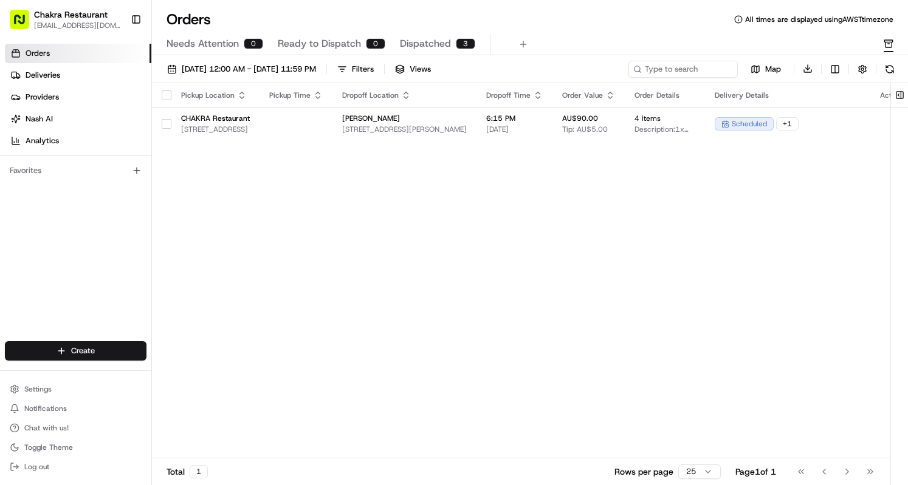
scroll to position [0, 146]
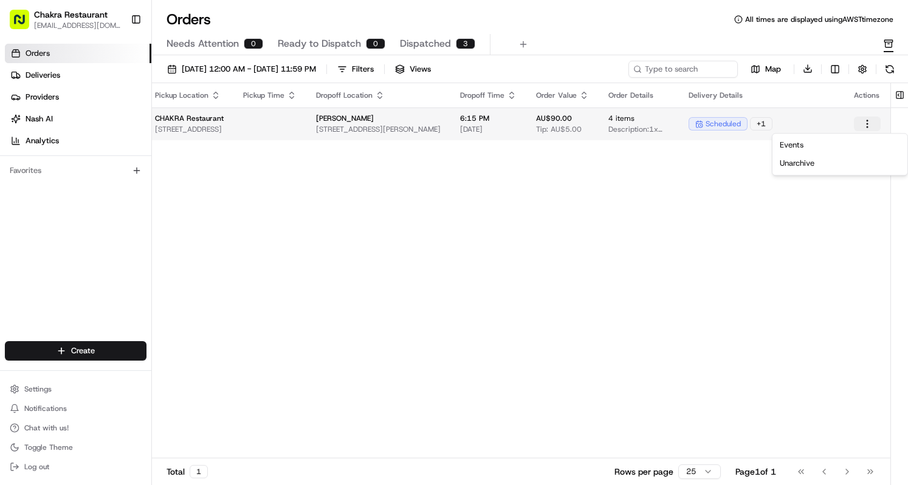
click at [871, 117] on html "Chakra Restaurant [EMAIL_ADDRESS][DOMAIN_NAME] Toggle Sidebar Orders Deliveries…" at bounding box center [454, 242] width 908 height 485
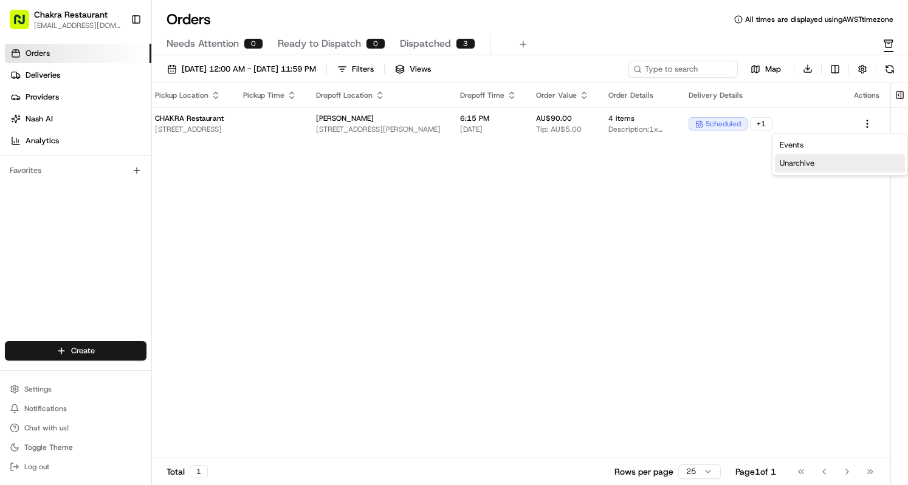
click at [800, 168] on div "Unarchive" at bounding box center [840, 163] width 130 height 18
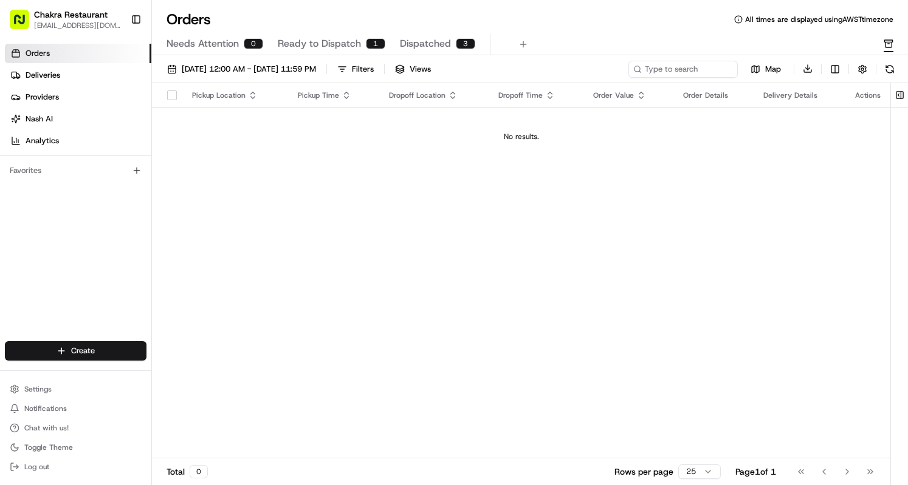
click at [46, 55] on span "Orders" at bounding box center [38, 53] width 24 height 11
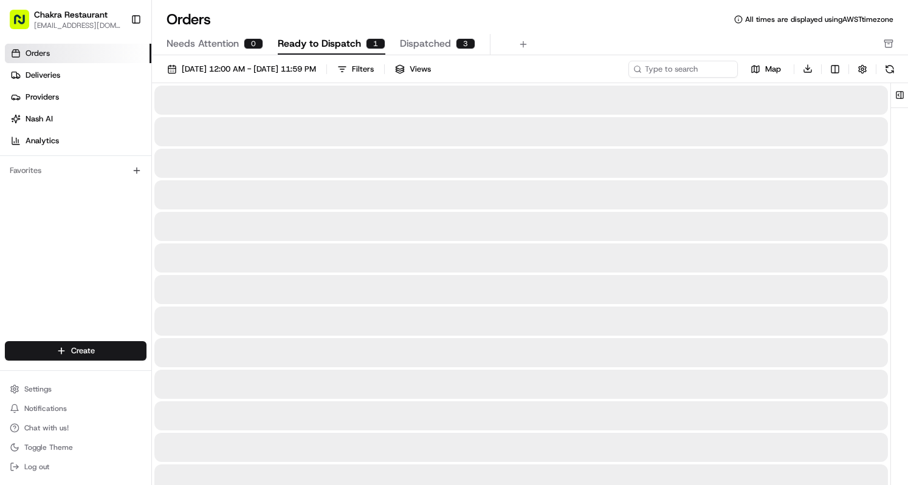
click at [357, 41] on span "Ready to Dispatch" at bounding box center [319, 43] width 83 height 15
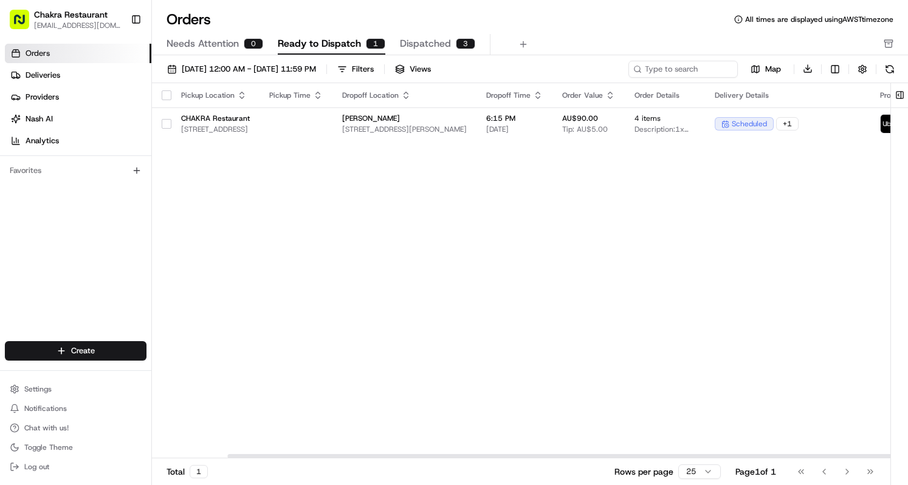
scroll to position [0, 217]
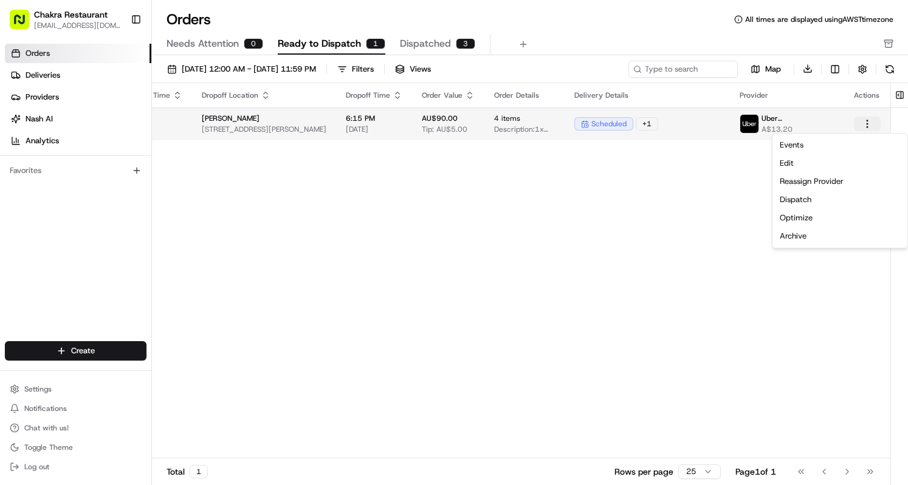
click at [868, 125] on html "Chakra Restaurant [EMAIL_ADDRESS][DOMAIN_NAME] Toggle Sidebar Orders Deliveries…" at bounding box center [454, 242] width 908 height 485
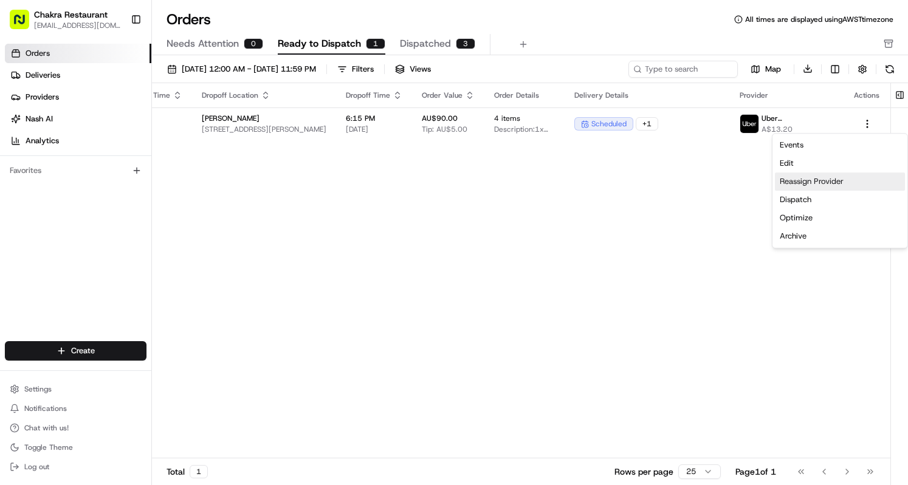
click at [823, 184] on div "Reassign Provider" at bounding box center [840, 182] width 130 height 18
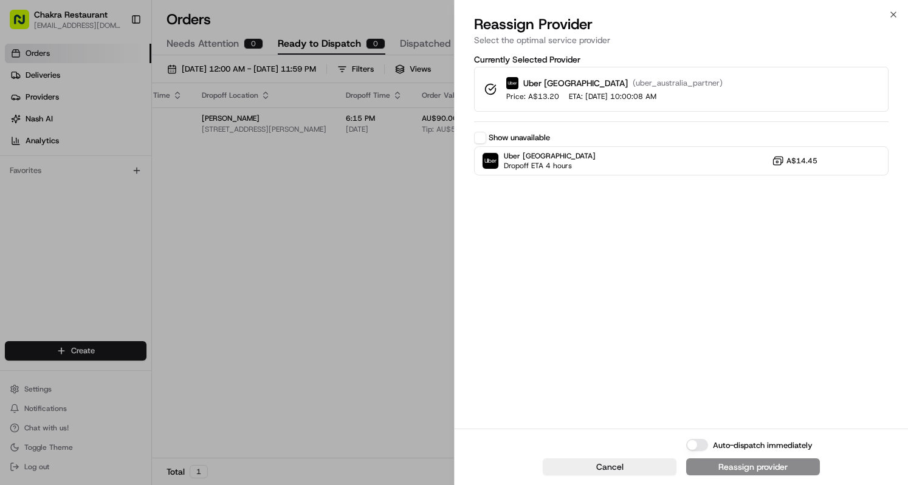
click at [555, 90] on div "Uber Australia ( uber_australia_partner ) Price: A$13.20 ETA: [DATE] 10:00:08 AM" at bounding box center [614, 89] width 216 height 24
click at [479, 138] on button "Show unavailable" at bounding box center [480, 138] width 12 height 12
click at [592, 468] on button "Cancel" at bounding box center [610, 467] width 134 height 17
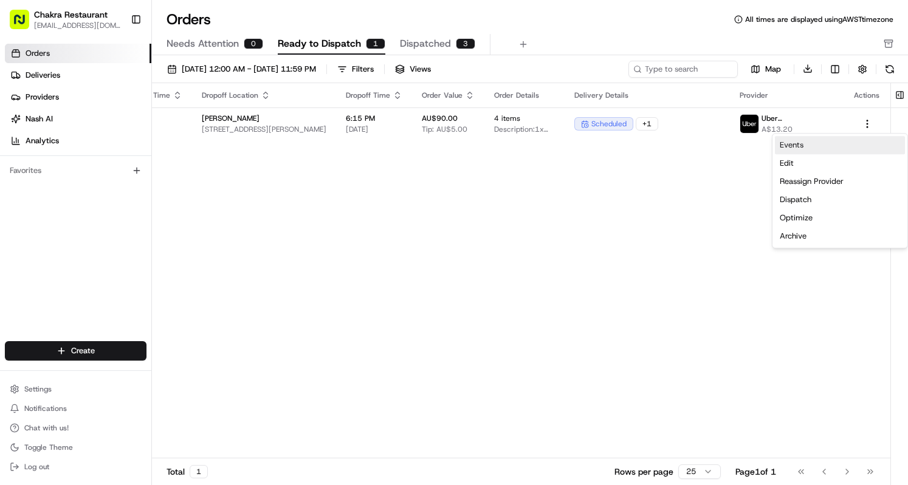
click at [800, 149] on link "Events" at bounding box center [840, 145] width 130 height 18
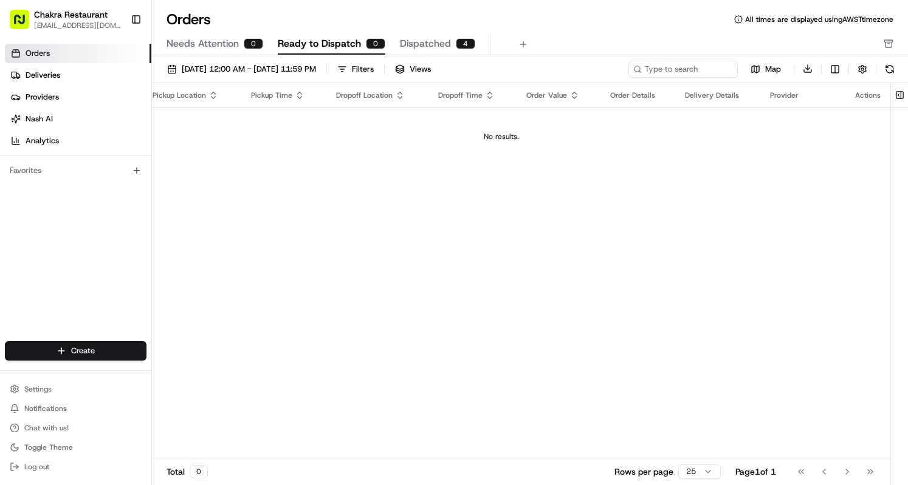
scroll to position [0, 39]
click at [444, 44] on span "Dispatched" at bounding box center [425, 43] width 51 height 15
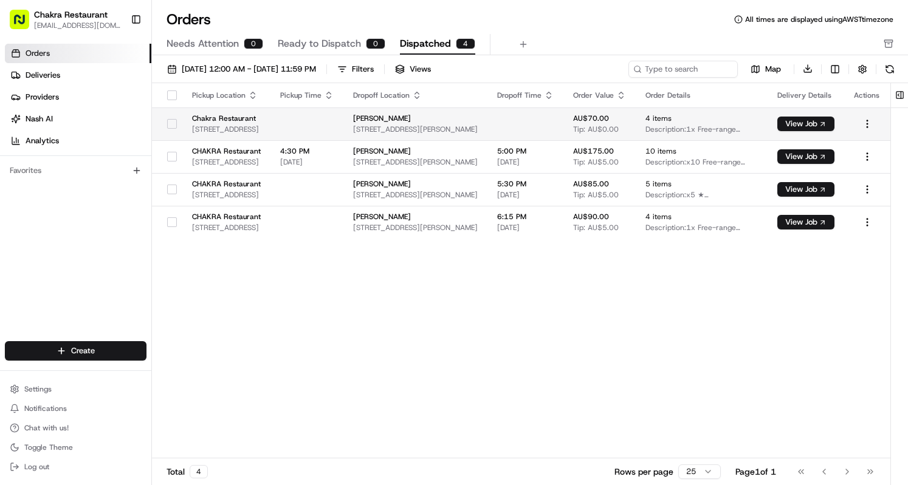
click at [478, 123] on div "[PERSON_NAME] [STREET_ADDRESS][PERSON_NAME]" at bounding box center [415, 124] width 125 height 21
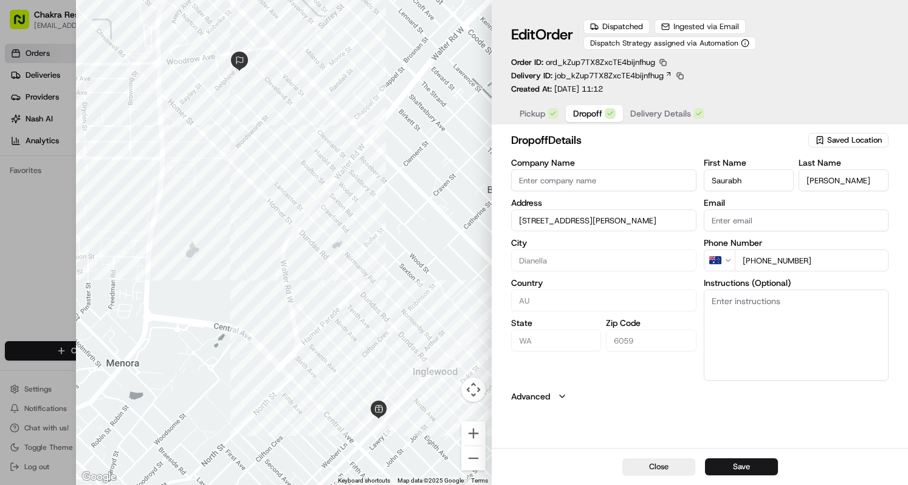
click at [589, 116] on span "Dropoff" at bounding box center [587, 114] width 29 height 12
click at [36, 231] on div at bounding box center [454, 242] width 908 height 485
type input "+1"
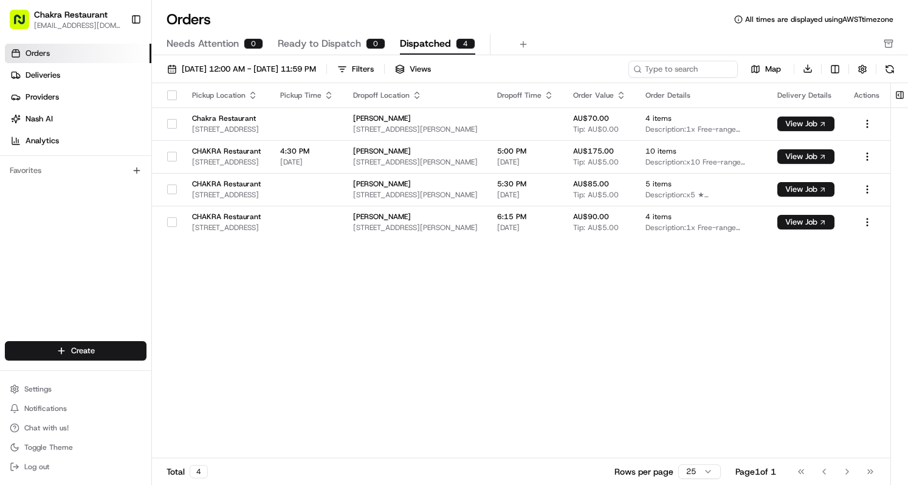
click at [99, 53] on link "Orders" at bounding box center [78, 53] width 146 height 19
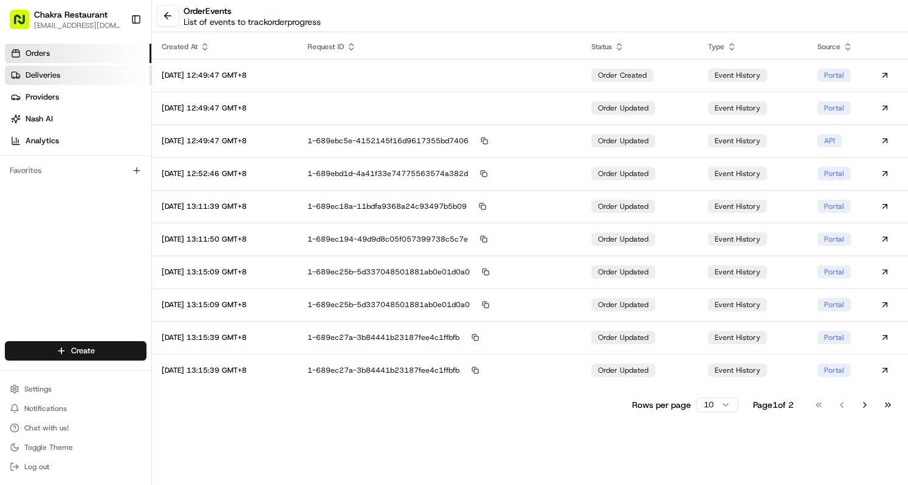
click at [56, 78] on span "Deliveries" at bounding box center [43, 75] width 35 height 11
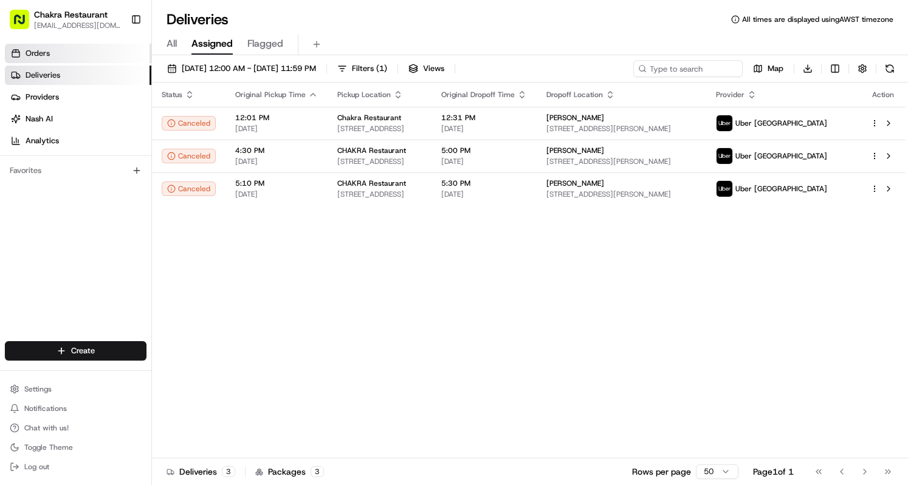
click at [49, 52] on span "Orders" at bounding box center [38, 53] width 24 height 11
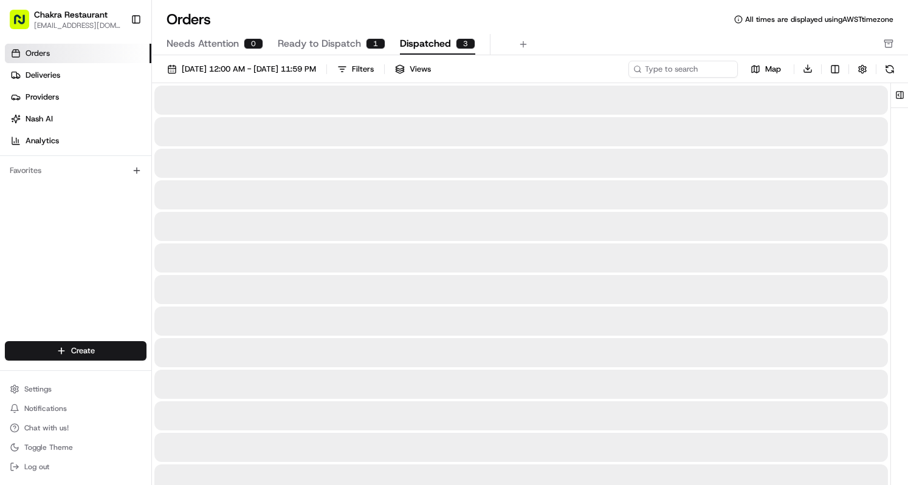
click at [444, 44] on span "Dispatched" at bounding box center [425, 43] width 51 height 15
click at [349, 38] on span "Ready to Dispatch" at bounding box center [319, 43] width 83 height 15
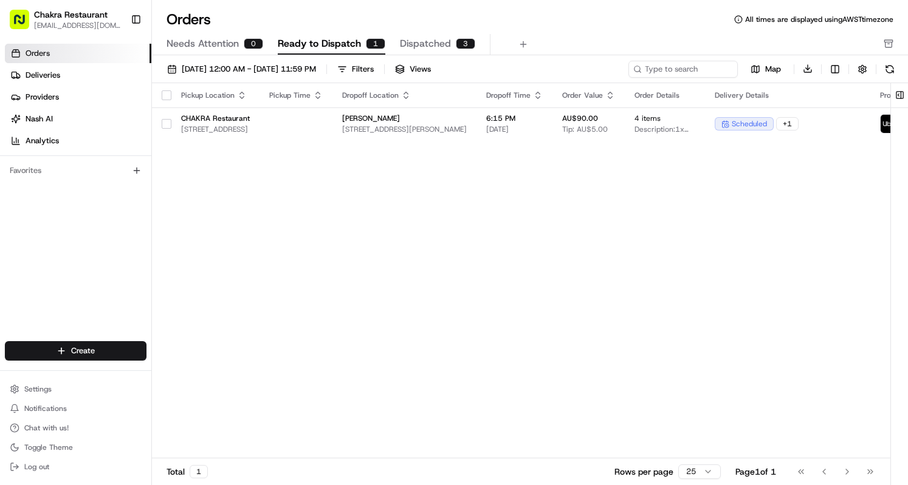
scroll to position [0, 217]
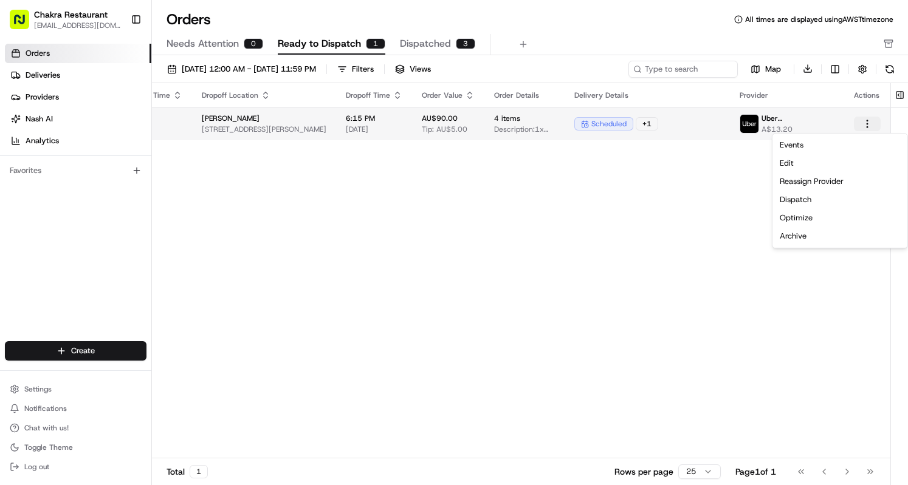
click at [863, 126] on html "Chakra Restaurant contact@chakrarestaurant.com.au Toggle Sidebar Orders Deliver…" at bounding box center [454, 242] width 908 height 485
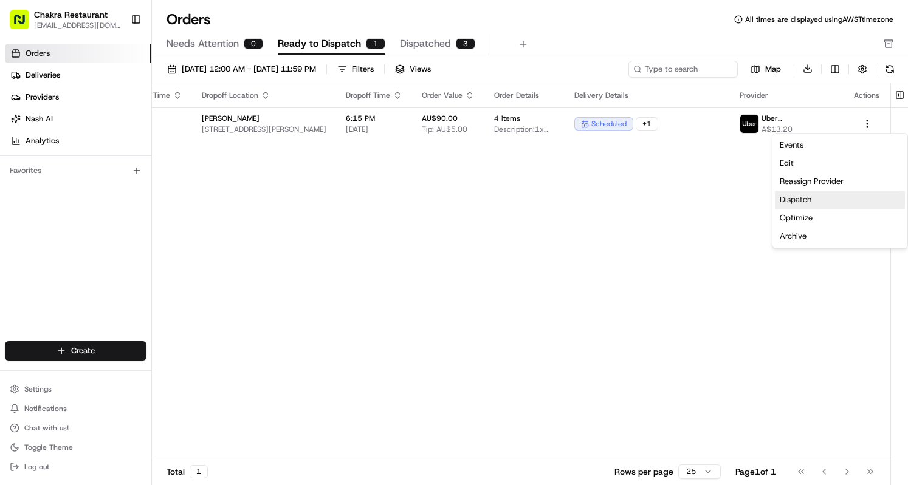
click at [806, 200] on div "Dispatch" at bounding box center [840, 200] width 130 height 18
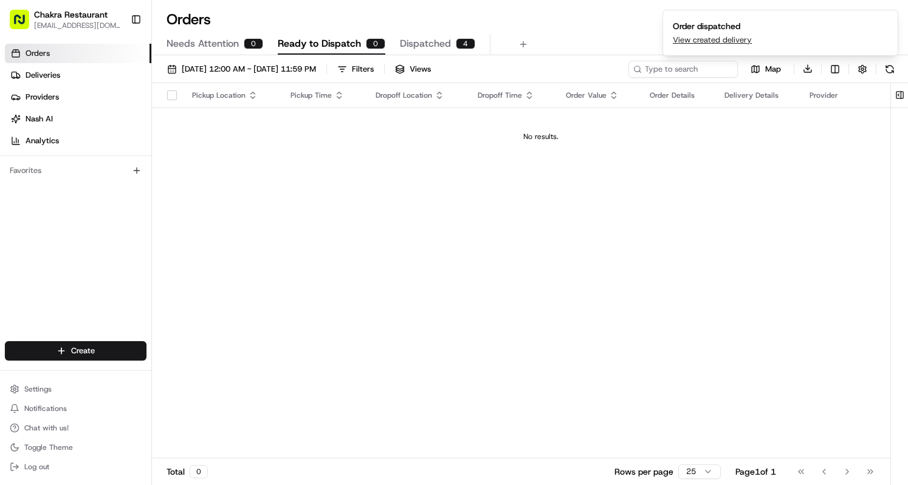
click at [445, 43] on span "Dispatched" at bounding box center [425, 43] width 51 height 15
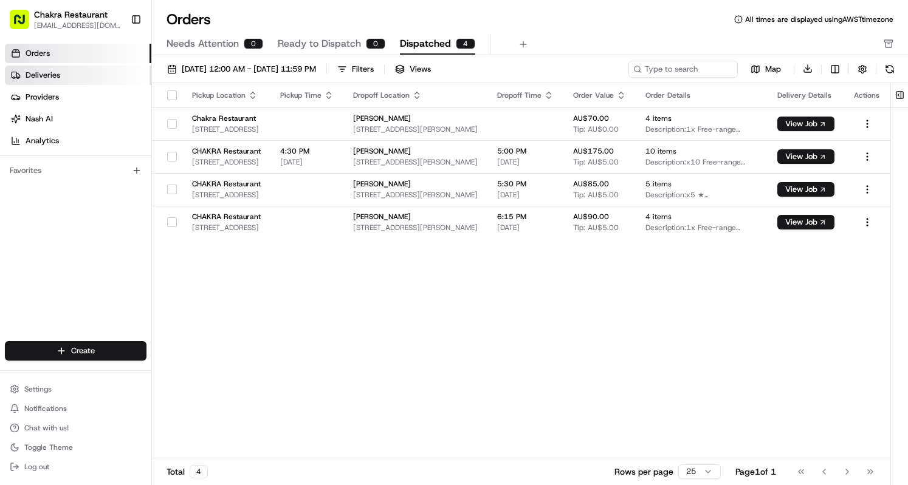
click at [46, 74] on span "Deliveries" at bounding box center [43, 75] width 35 height 11
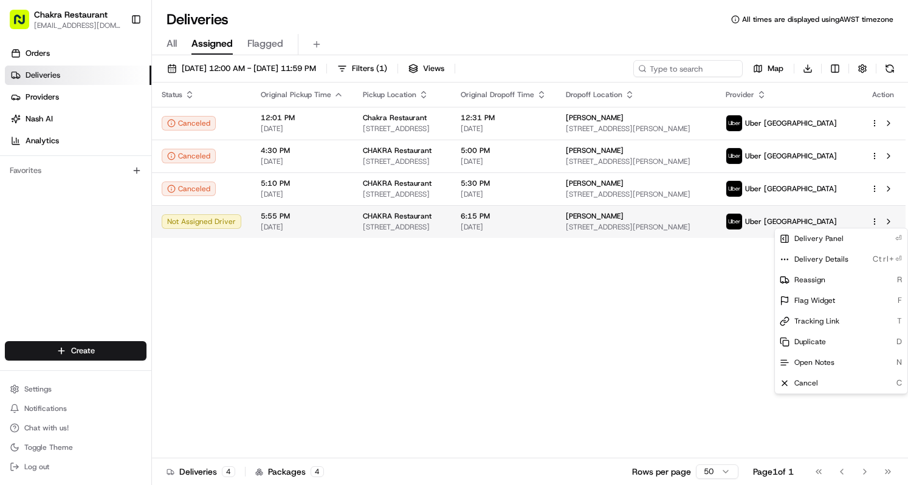
click at [876, 224] on html "Chakra Restaurant contact@chakrarestaurant.com.au Toggle Sidebar Orders Deliver…" at bounding box center [454, 242] width 908 height 485
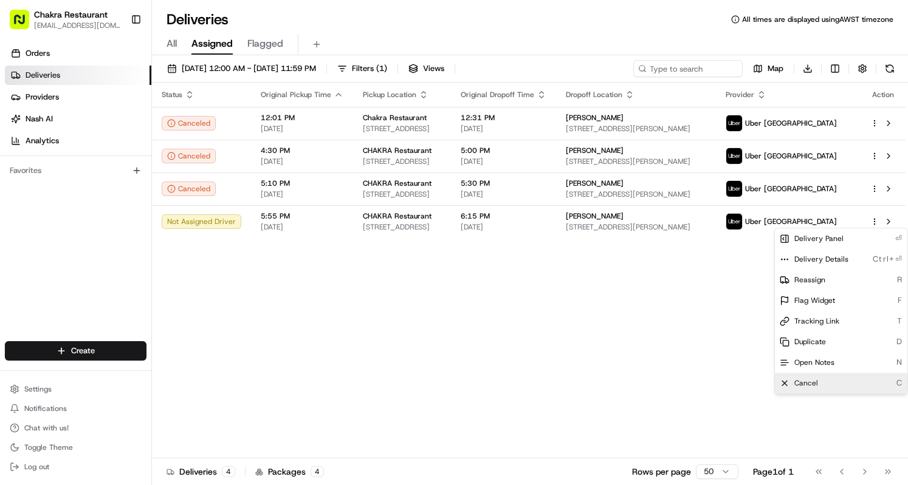
click at [840, 383] on div "Cancel C" at bounding box center [841, 383] width 132 height 21
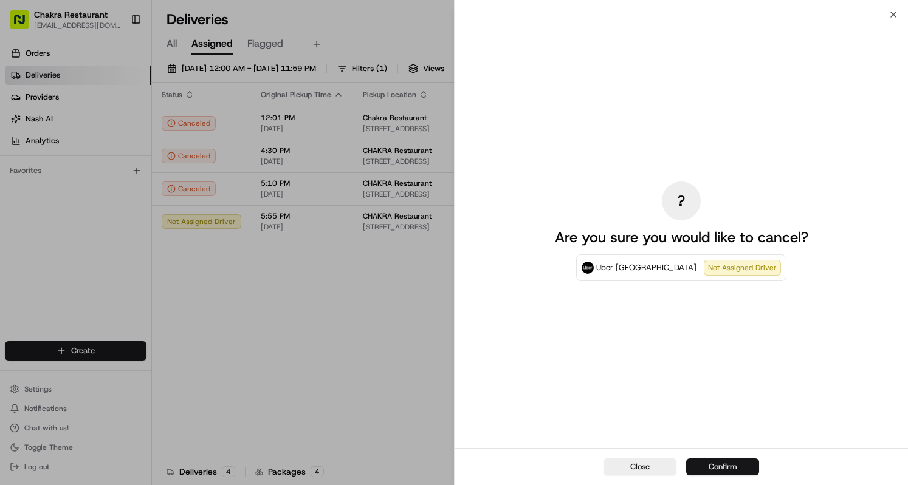
click at [727, 465] on button "Confirm" at bounding box center [722, 467] width 73 height 17
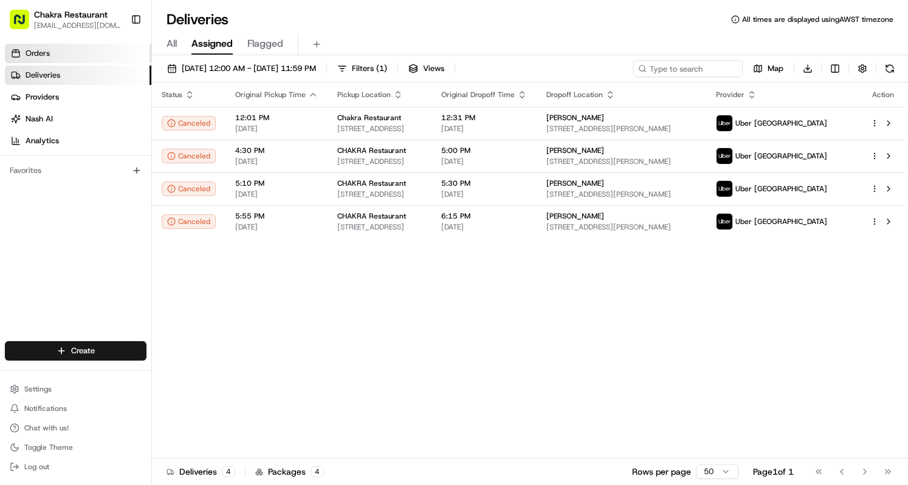
click at [63, 55] on link "Orders" at bounding box center [78, 53] width 146 height 19
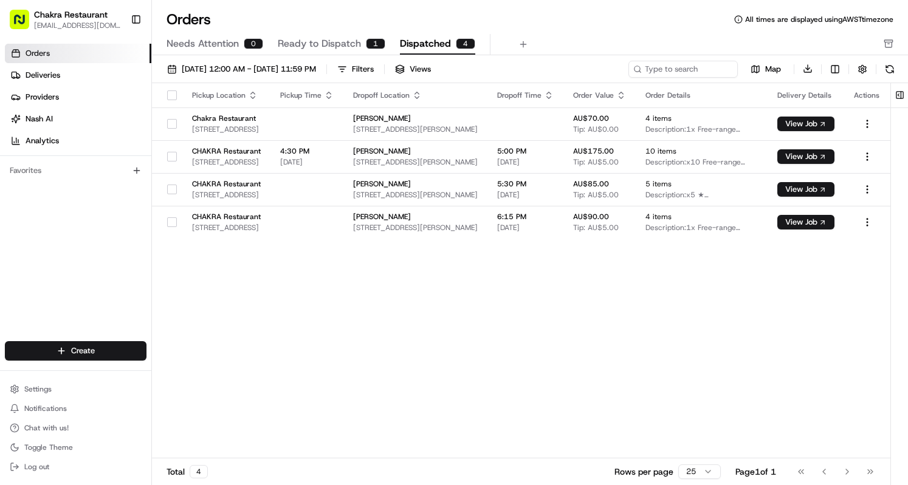
click at [335, 39] on span "Ready to Dispatch" at bounding box center [319, 43] width 83 height 15
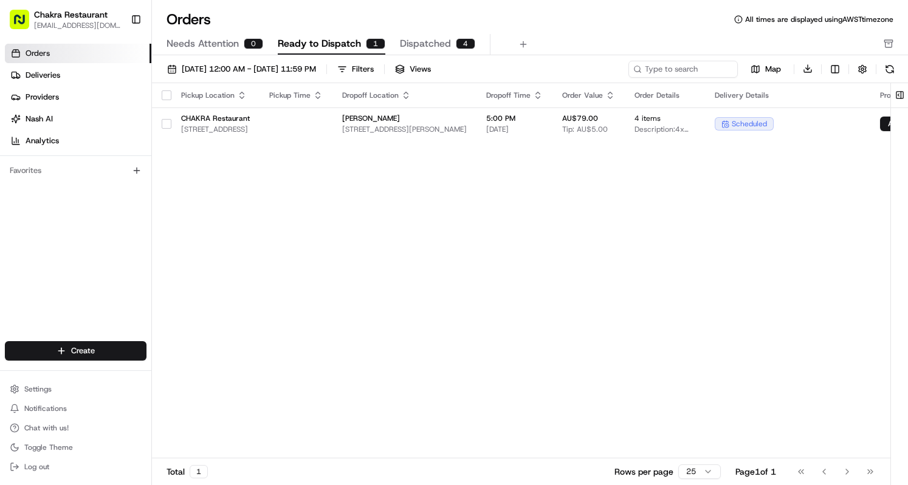
scroll to position [0, 245]
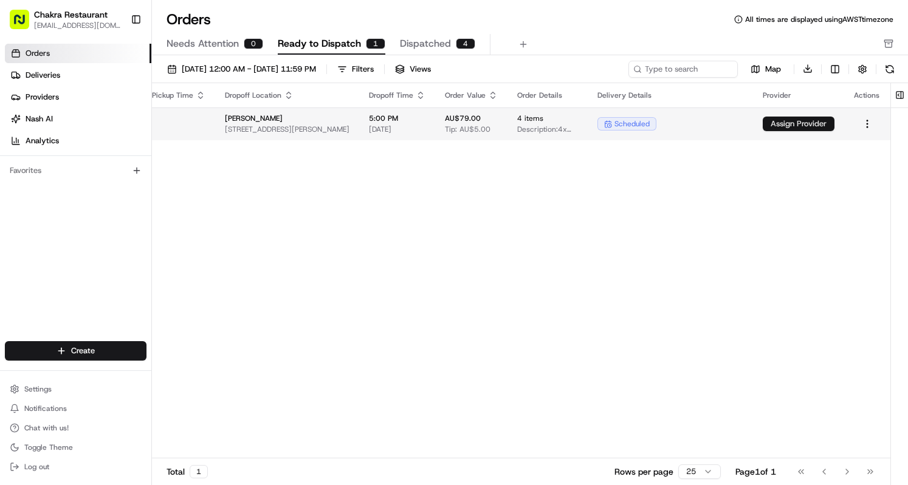
click at [811, 125] on button "Assign Provider" at bounding box center [798, 124] width 72 height 15
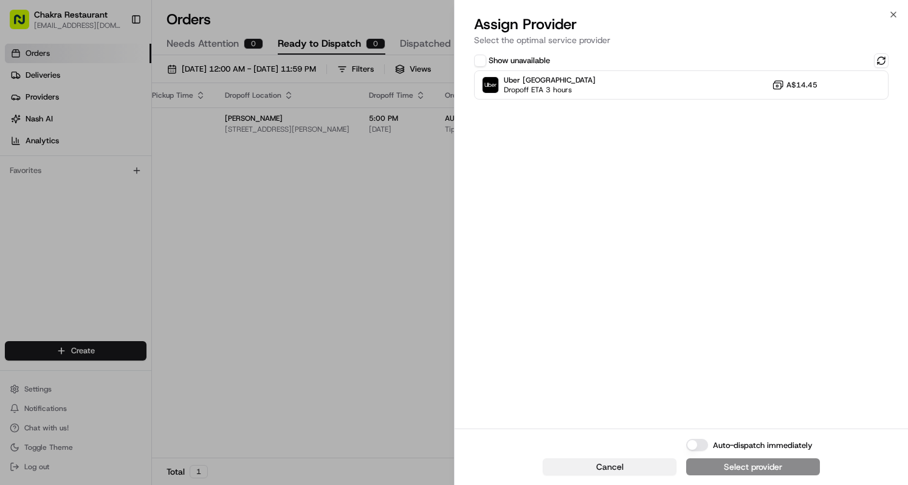
click at [596, 465] on span "Cancel" at bounding box center [609, 467] width 27 height 12
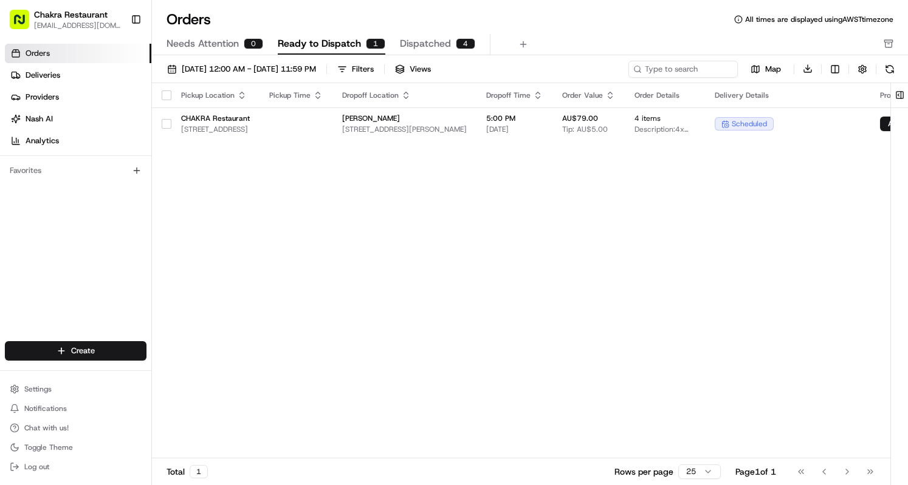
click at [79, 60] on link "Orders" at bounding box center [78, 53] width 146 height 19
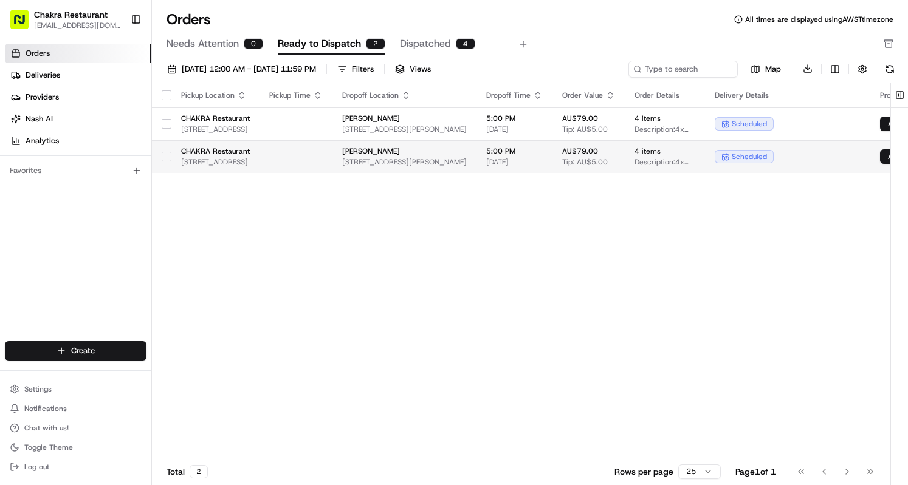
click at [467, 155] on span "[PERSON_NAME]" at bounding box center [404, 151] width 125 height 10
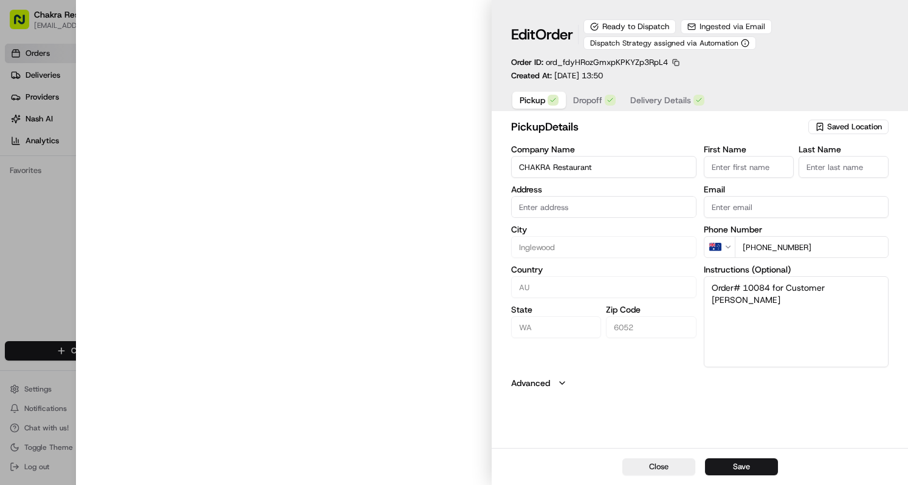
type input "[STREET_ADDRESS]"
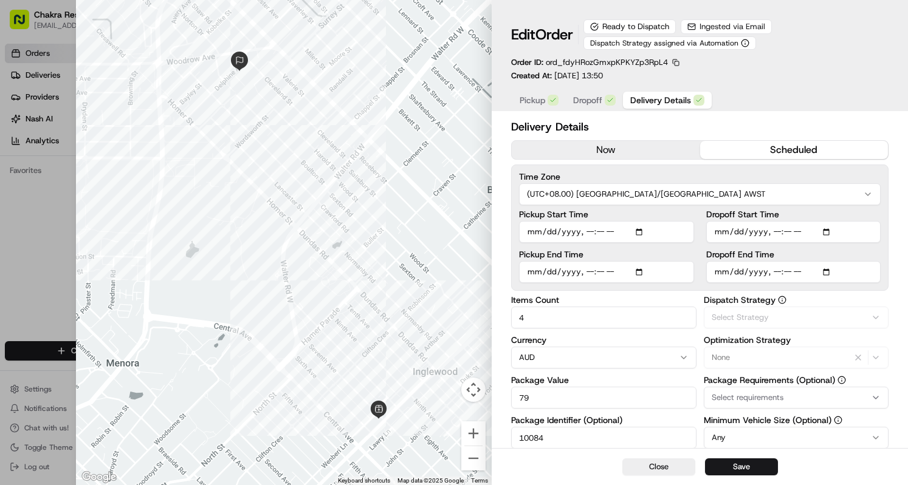
click at [655, 99] on span "Delivery Details" at bounding box center [660, 100] width 61 height 12
click at [505, 137] on div "Delivery Details now scheduled Time Zone (UTC+08.00) Australia/Perth AWST Picku…" at bounding box center [699, 400] width 416 height 568
